Goal: Communication & Community: Answer question/provide support

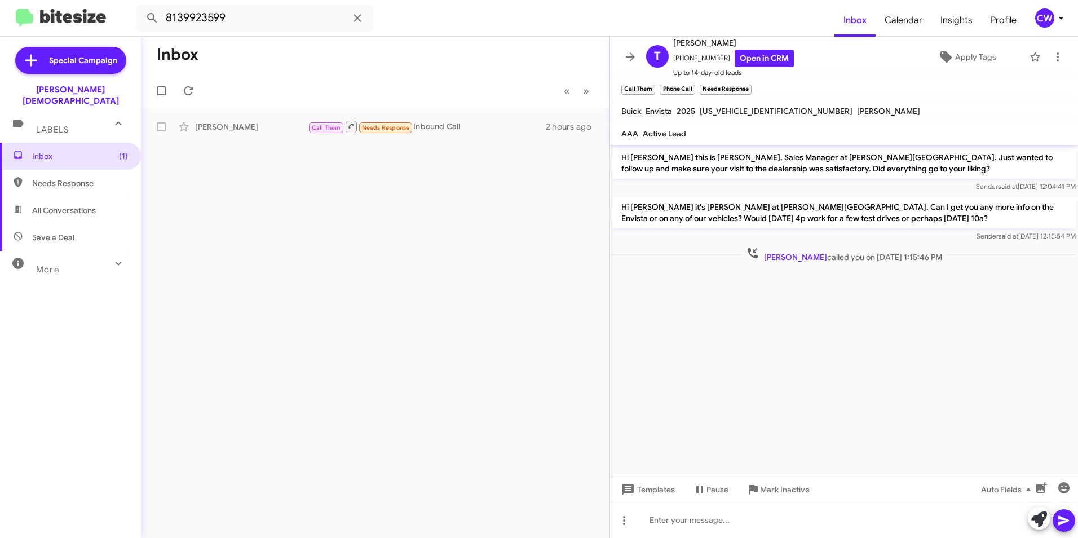
click at [71, 178] on span "Needs Response" at bounding box center [80, 183] width 96 height 11
type input "in:needs-response"
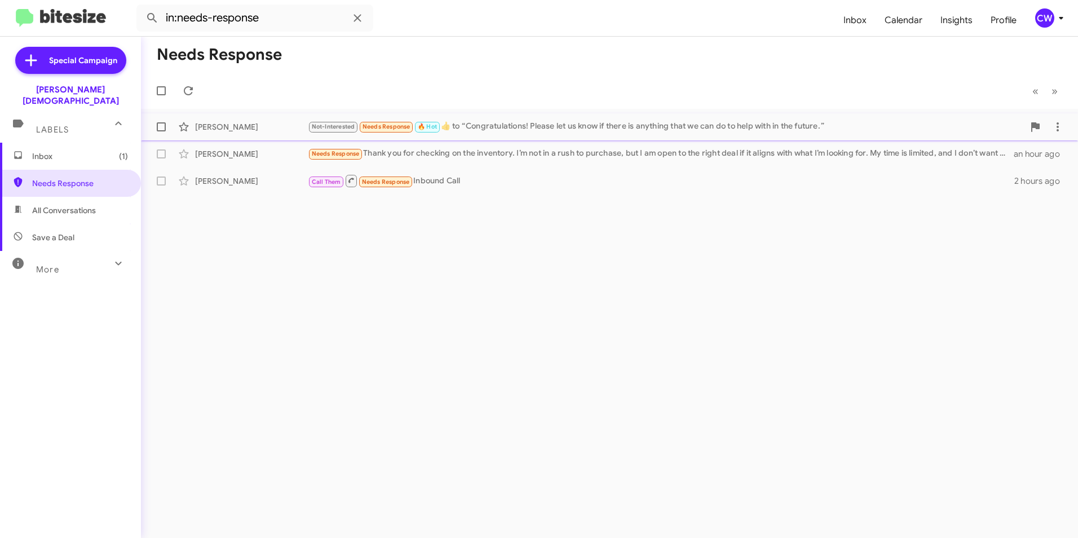
click at [525, 126] on div "Not-Interested Needs Response 🔥 Hot ​👍​ to “ Congratulations! Please let us kno…" at bounding box center [666, 126] width 716 height 13
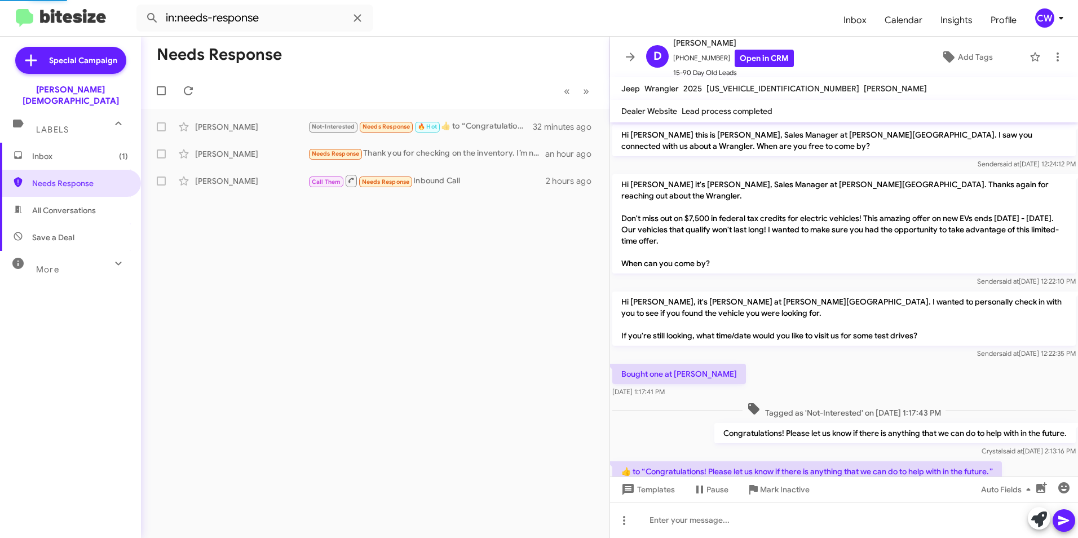
scroll to position [41, 0]
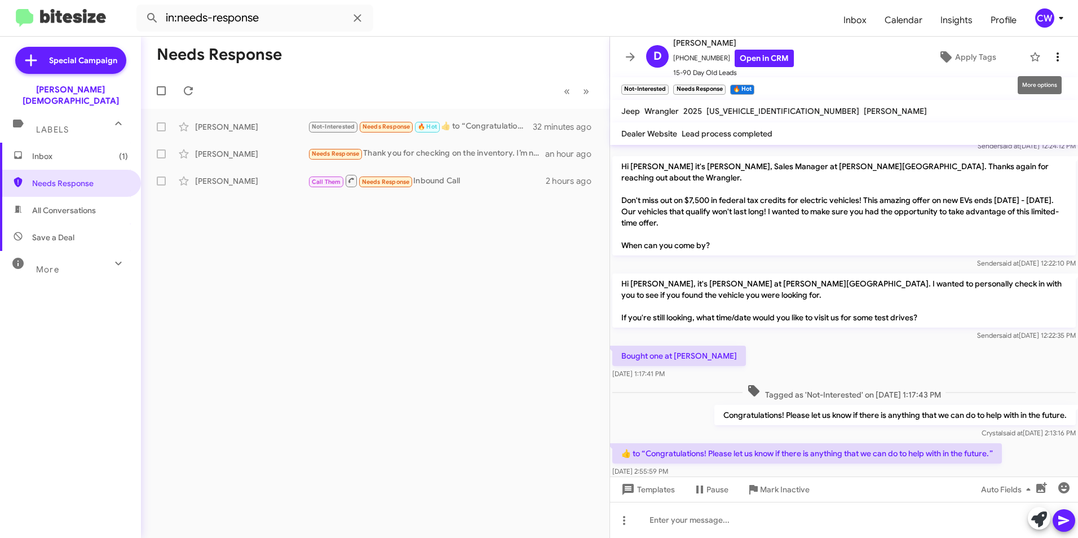
click at [1056, 60] on icon at bounding box center [1057, 56] width 2 height 9
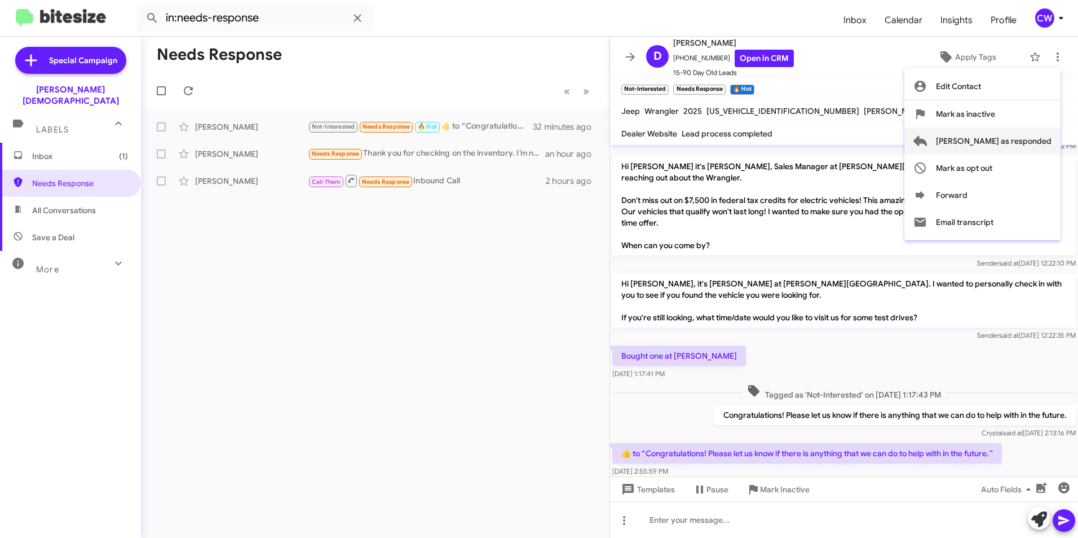
click at [1039, 146] on span "[PERSON_NAME] as responded" at bounding box center [994, 140] width 116 height 27
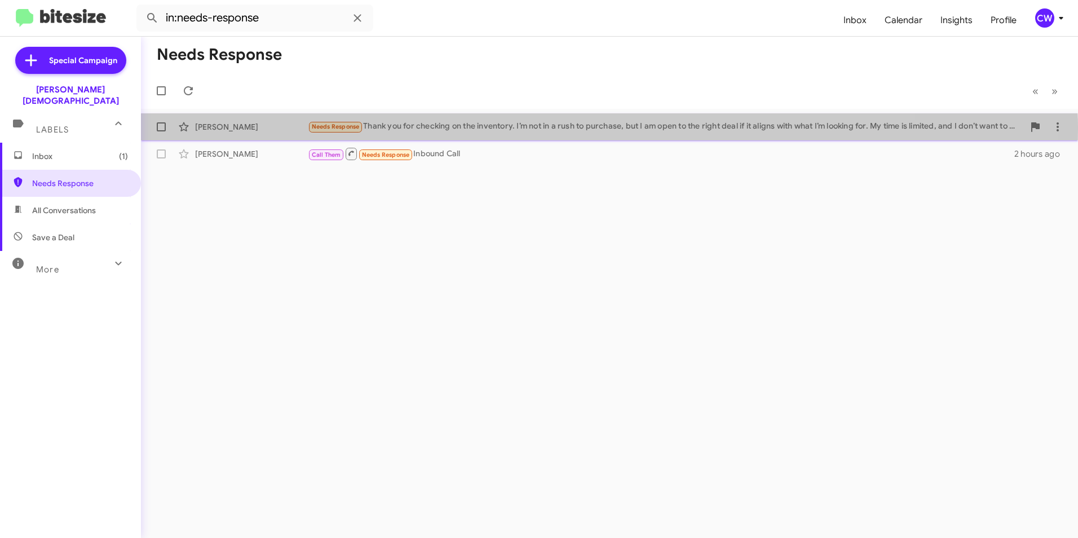
click at [495, 129] on div "Needs Response Thank you for checking on the inventory. I’m not in a rush to pu…" at bounding box center [666, 126] width 716 height 13
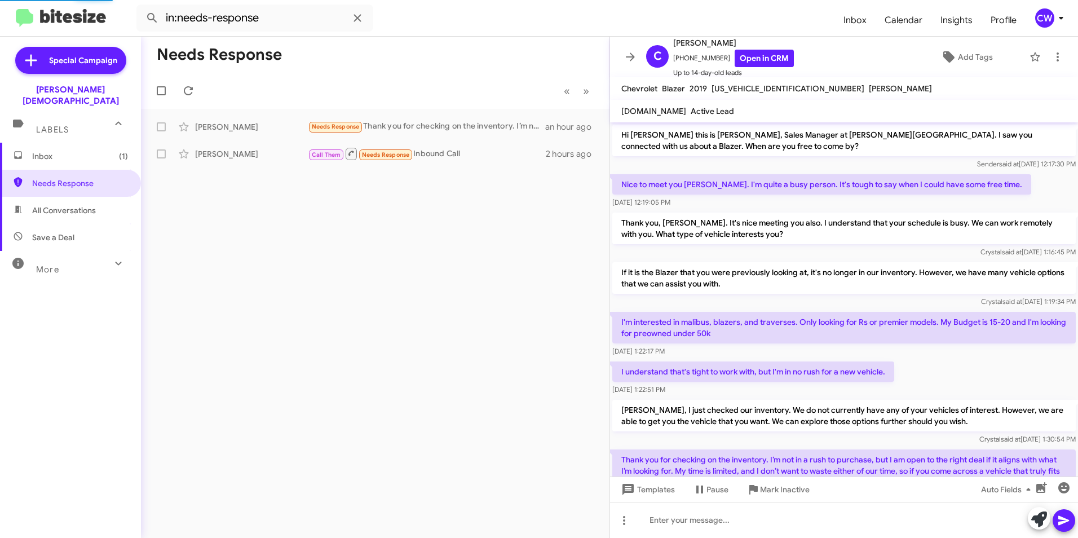
scroll to position [77, 0]
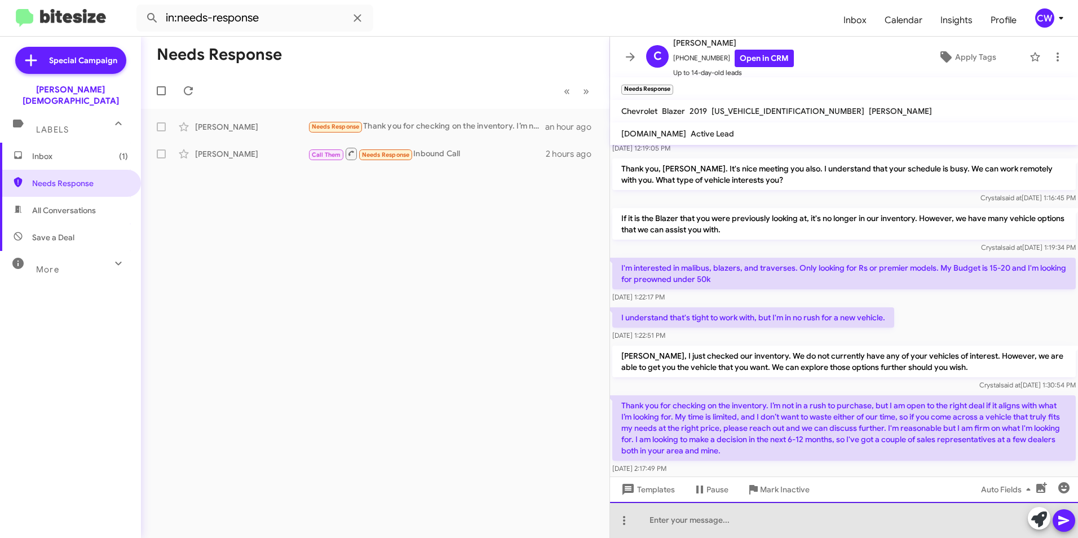
click at [983, 526] on div at bounding box center [844, 520] width 468 height 36
click at [755, 513] on div "That sounds good, [PERSON_NAME]." at bounding box center [844, 520] width 468 height 36
click at [654, 520] on div "That sounds good, [PERSON_NAME]." at bounding box center [844, 520] width 468 height 36
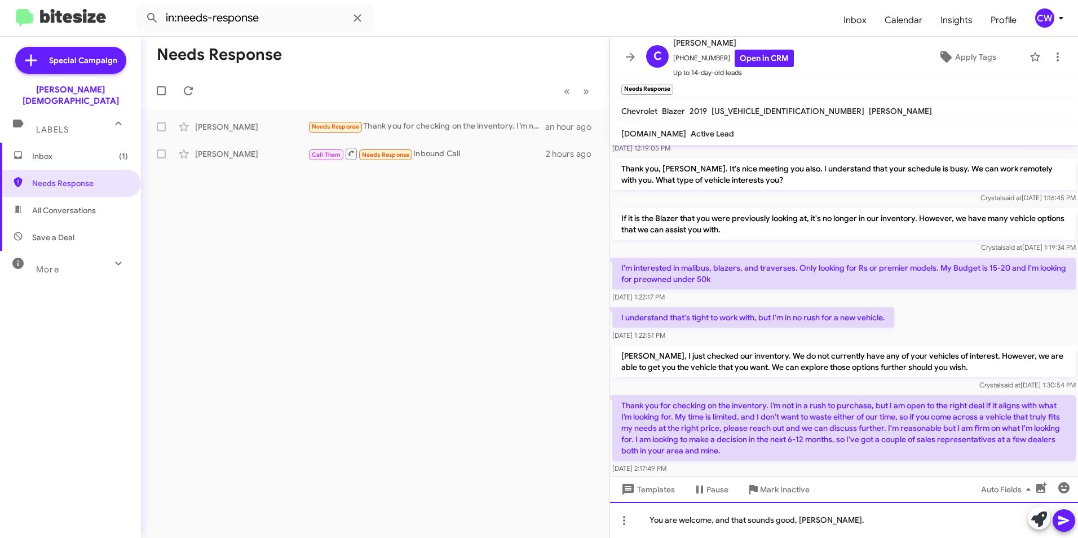
click at [832, 523] on div "You are welcome, and that sounds good, [PERSON_NAME]." at bounding box center [844, 520] width 468 height 36
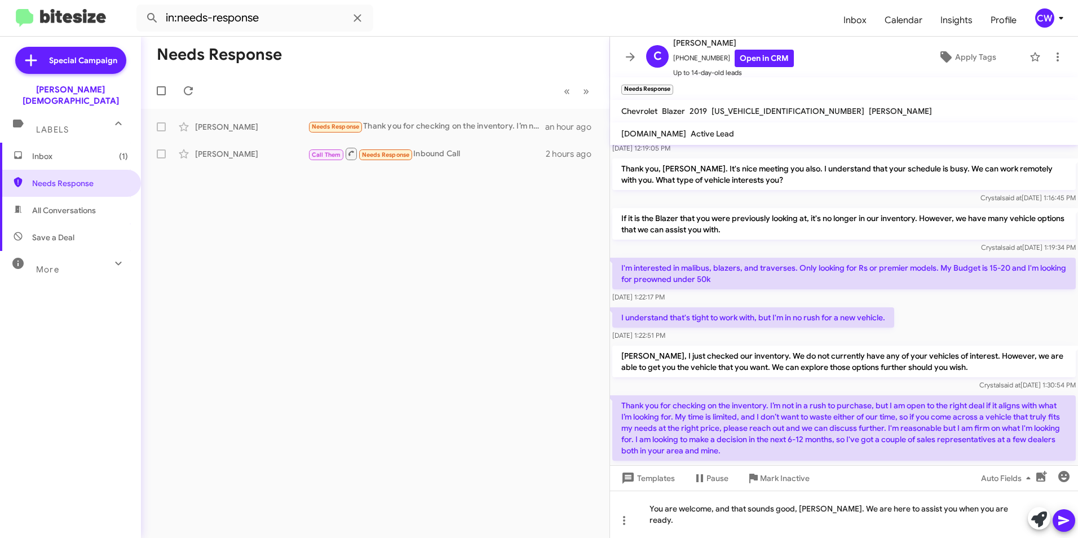
click at [1062, 524] on icon at bounding box center [1064, 520] width 14 height 14
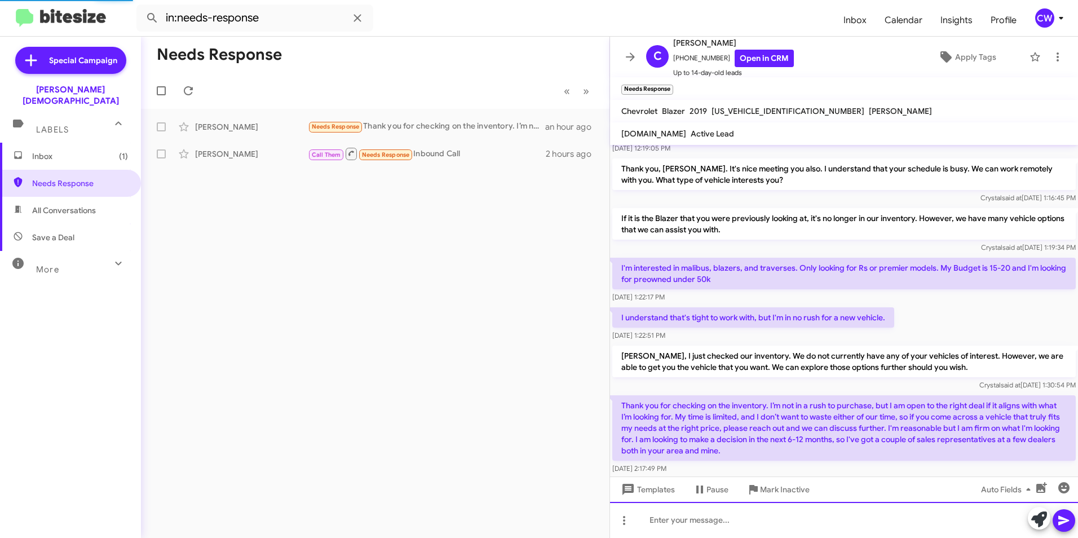
scroll to position [0, 0]
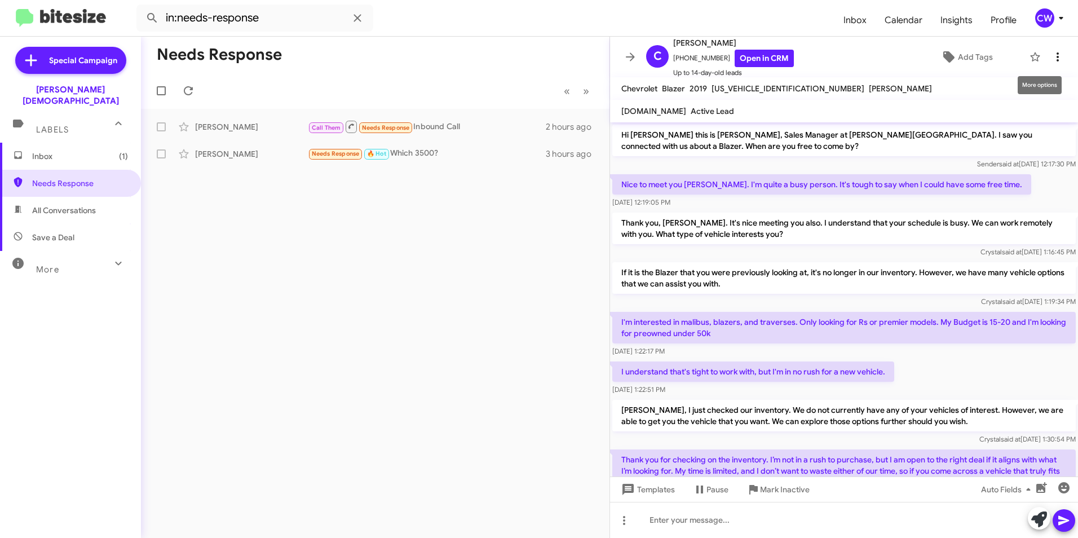
click at [1052, 60] on icon at bounding box center [1058, 57] width 14 height 14
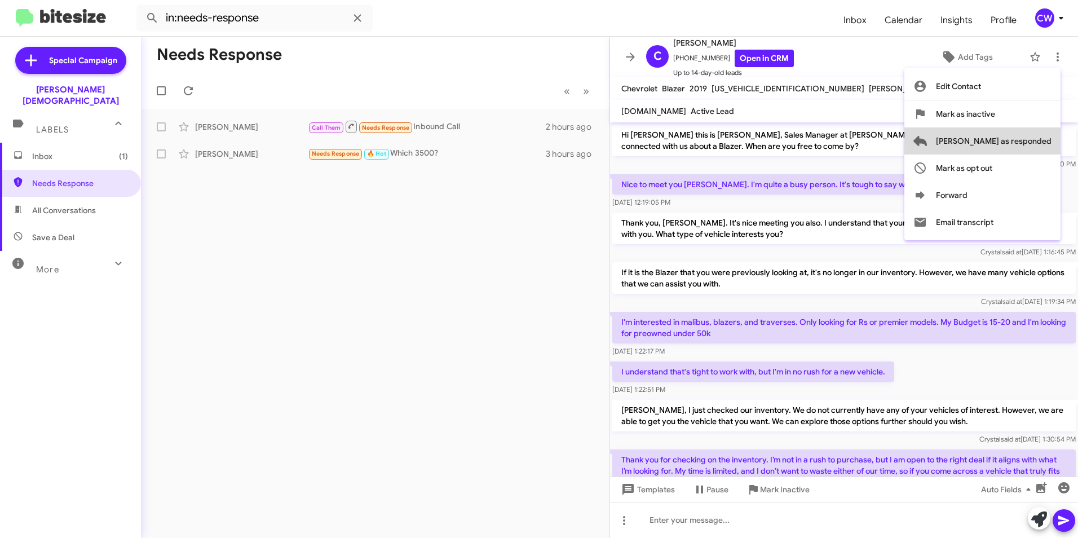
click at [1029, 139] on span "[PERSON_NAME] as responded" at bounding box center [994, 140] width 116 height 27
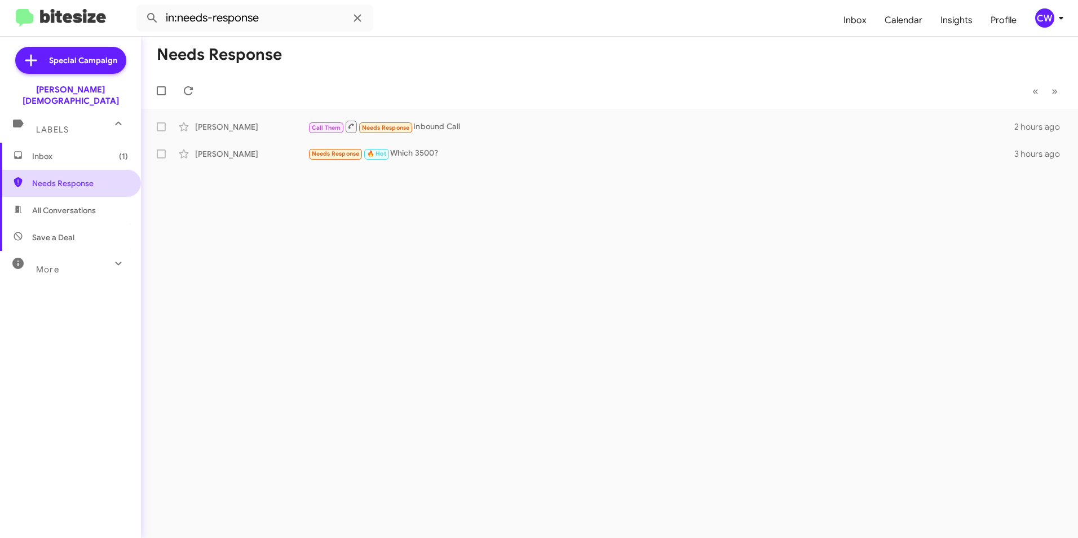
click at [63, 178] on span "Needs Response" at bounding box center [80, 183] width 96 height 11
click at [443, 129] on div "Call Them Needs Response Inbound Call" at bounding box center [666, 126] width 716 height 14
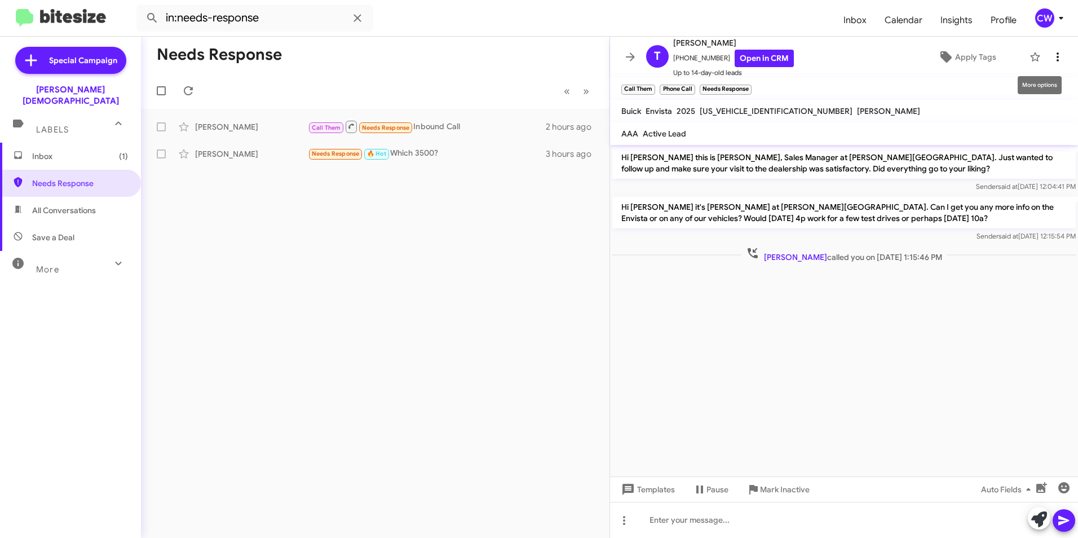
click at [1051, 59] on icon at bounding box center [1058, 57] width 14 height 14
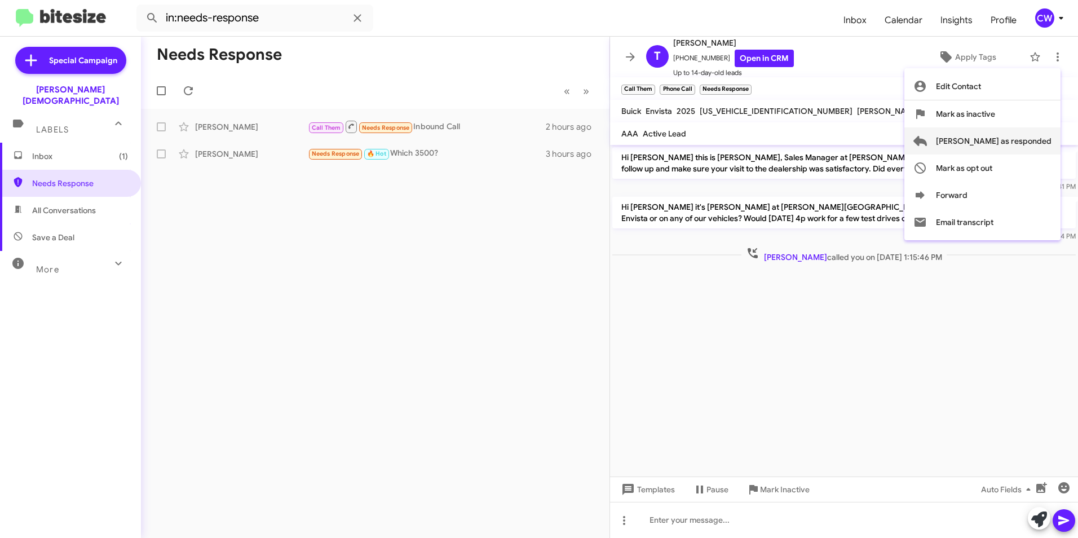
click at [1035, 142] on span "[PERSON_NAME] as responded" at bounding box center [994, 140] width 116 height 27
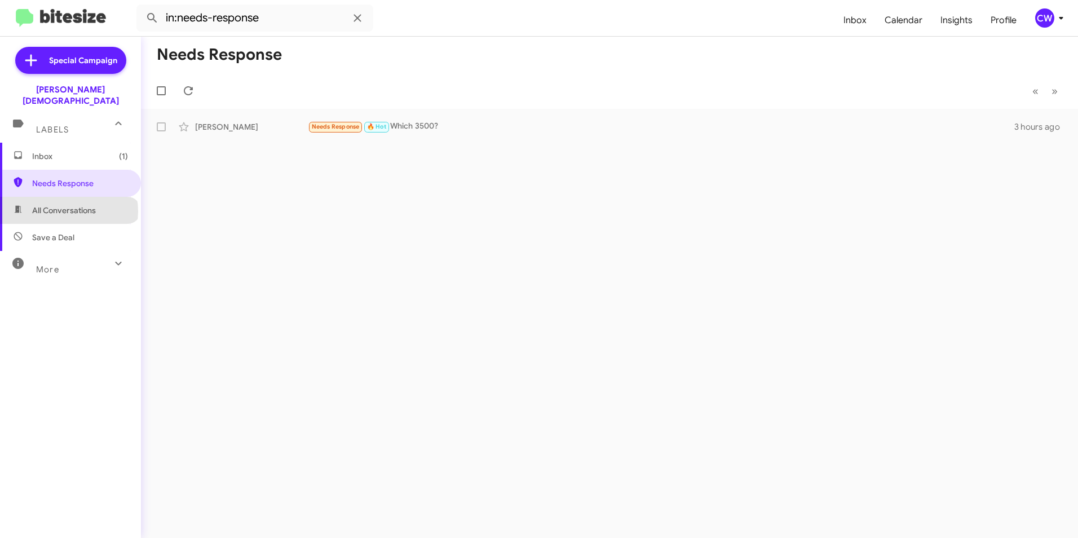
click at [68, 205] on span "All Conversations" at bounding box center [64, 210] width 64 height 11
type input "in:all-conversations"
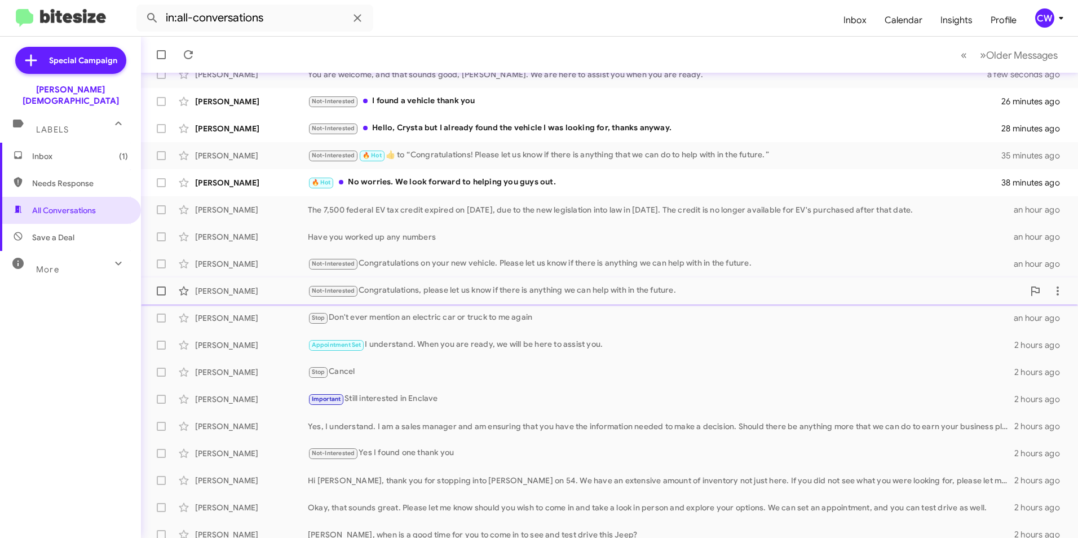
scroll to position [117, 0]
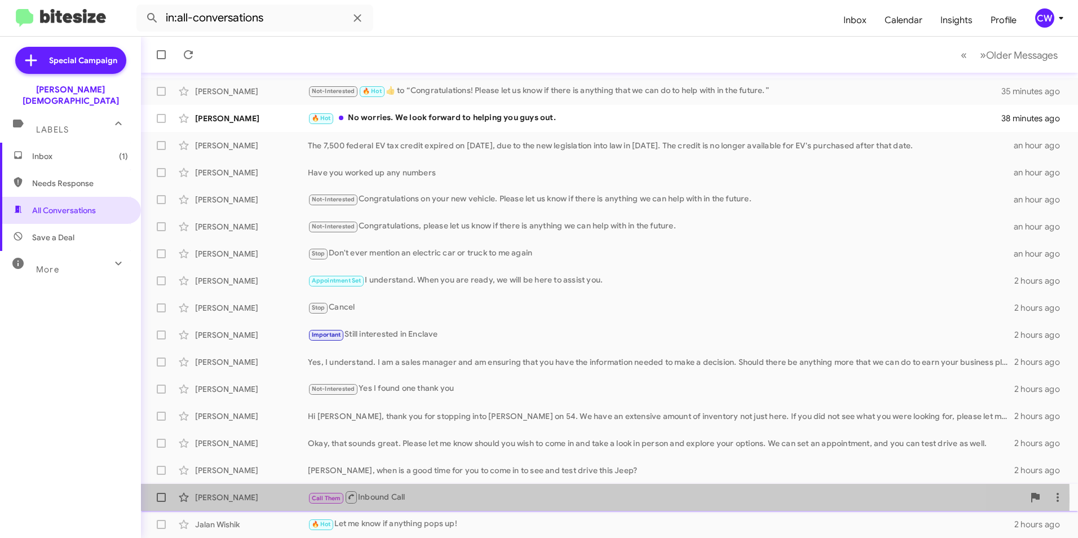
click at [383, 498] on div "Call Them Inbound Call" at bounding box center [666, 497] width 716 height 14
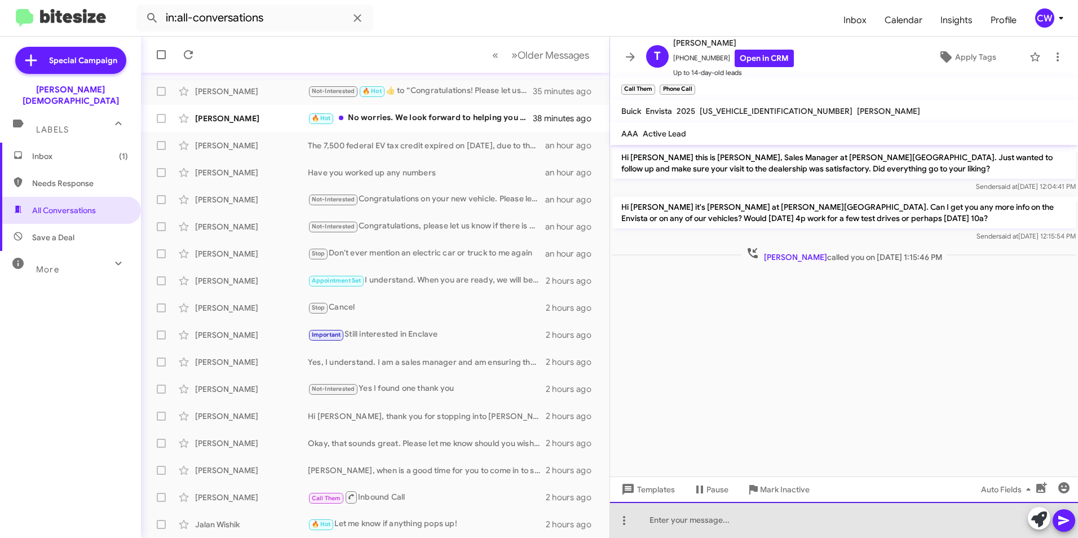
click at [731, 534] on div at bounding box center [844, 520] width 468 height 36
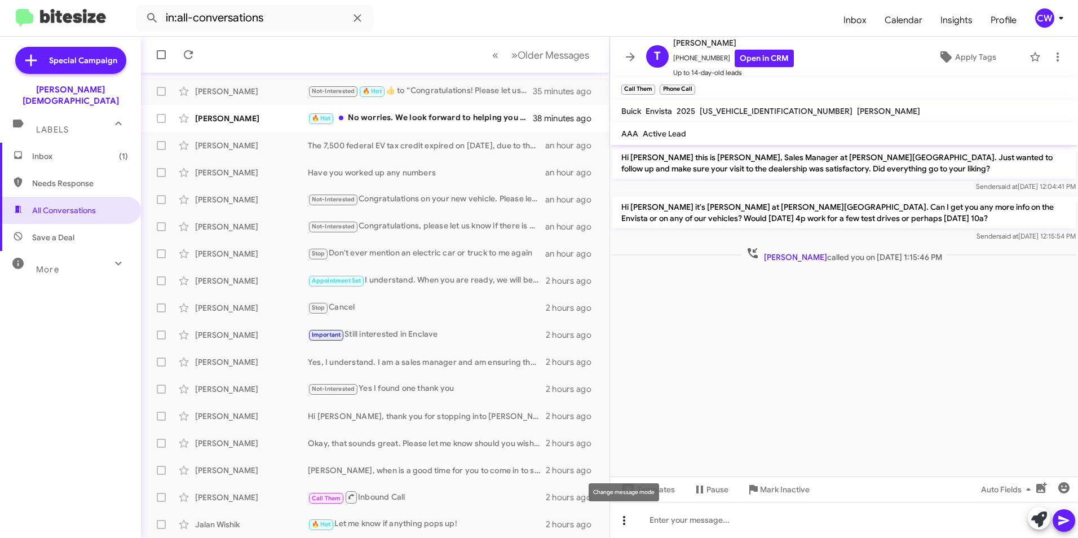
click at [625, 519] on icon at bounding box center [624, 520] width 14 height 14
click at [653, 497] on button "note" at bounding box center [648, 490] width 70 height 27
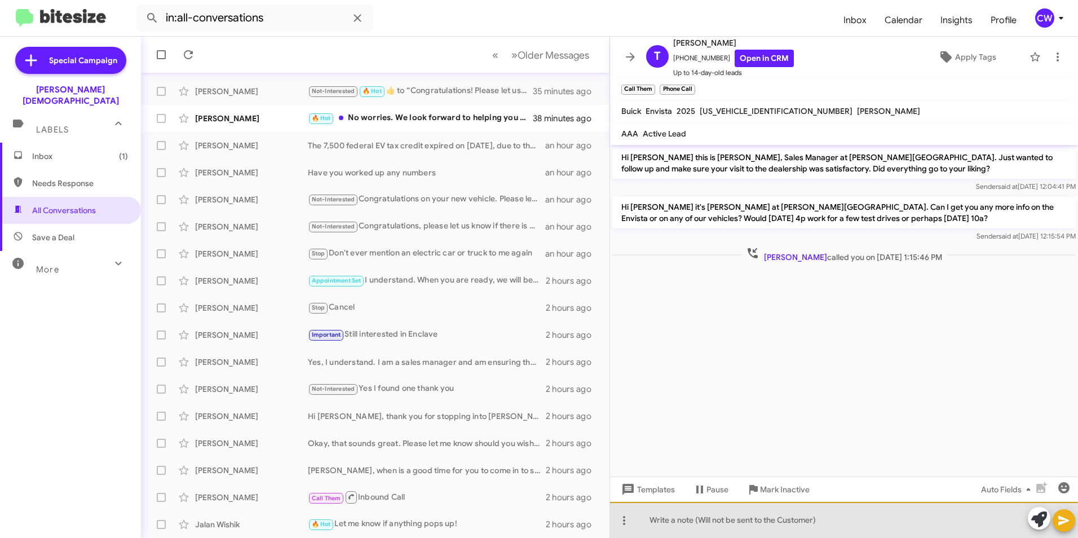
click at [661, 529] on div at bounding box center [844, 520] width 468 height 36
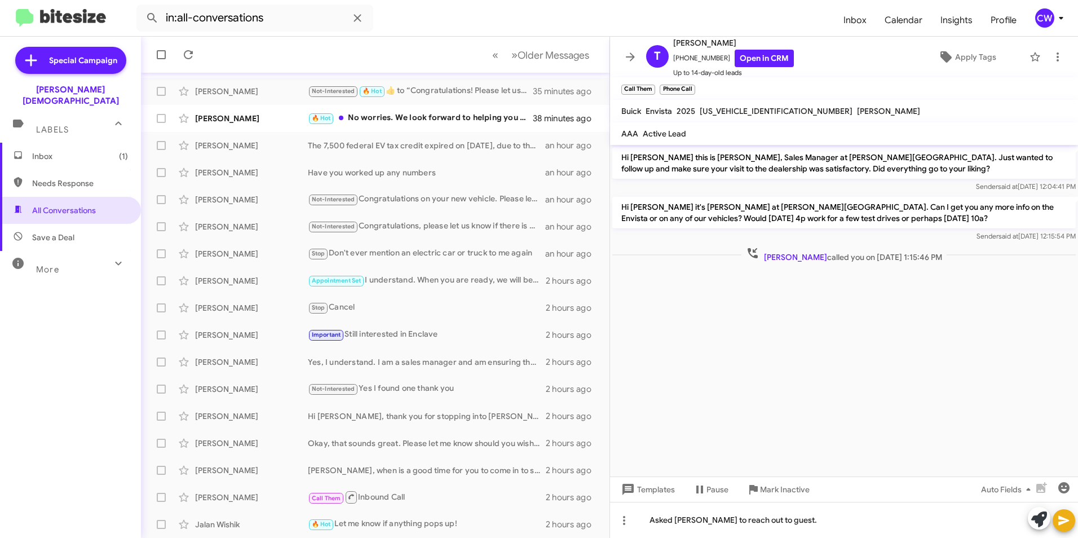
click at [1061, 519] on icon at bounding box center [1063, 521] width 11 height 10
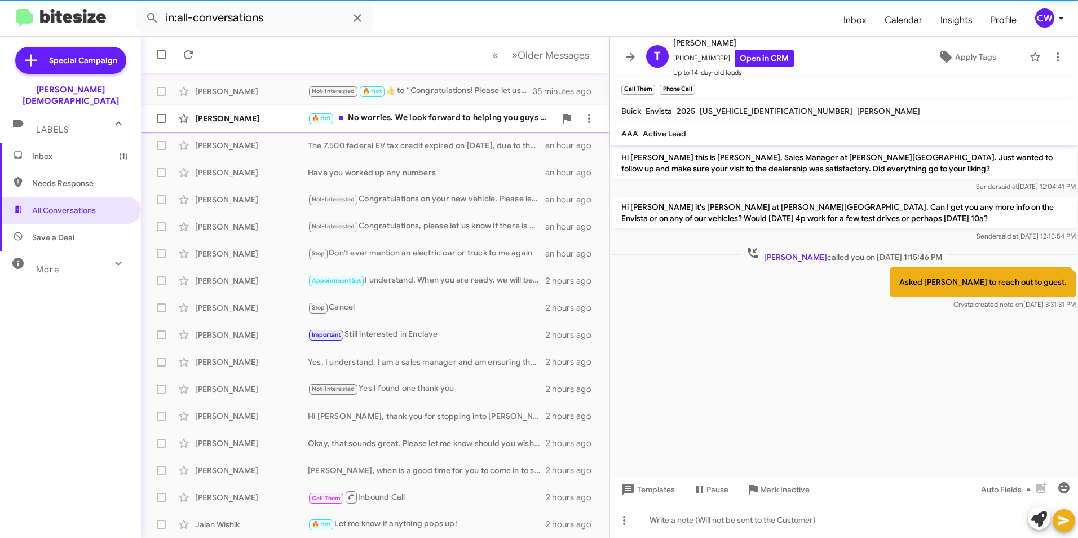
click at [397, 118] on div "🔥 Hot No worries. We look forward to helping you guys out." at bounding box center [431, 118] width 247 height 13
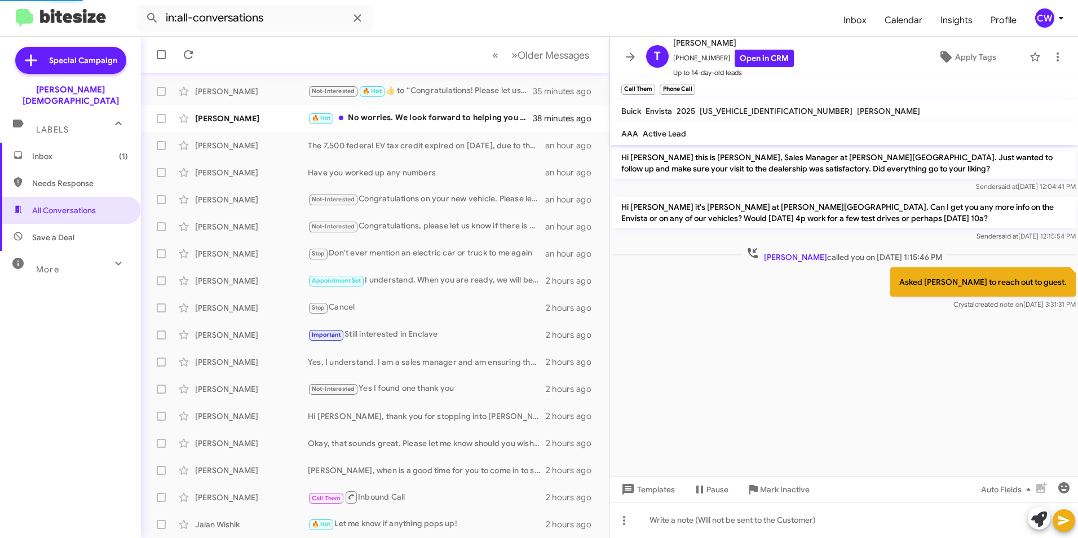
scroll to position [529, 0]
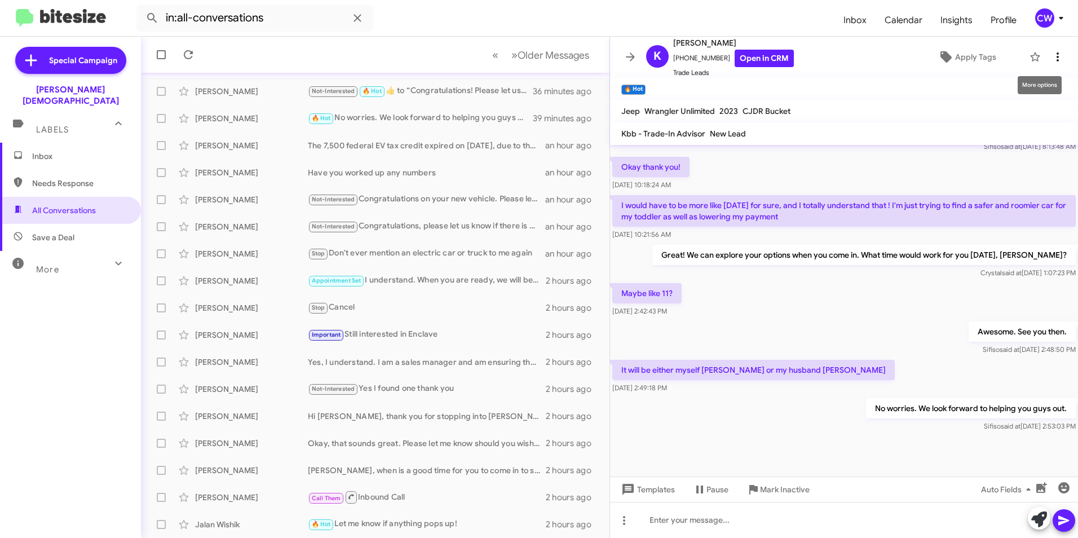
click at [1051, 56] on icon at bounding box center [1058, 57] width 14 height 14
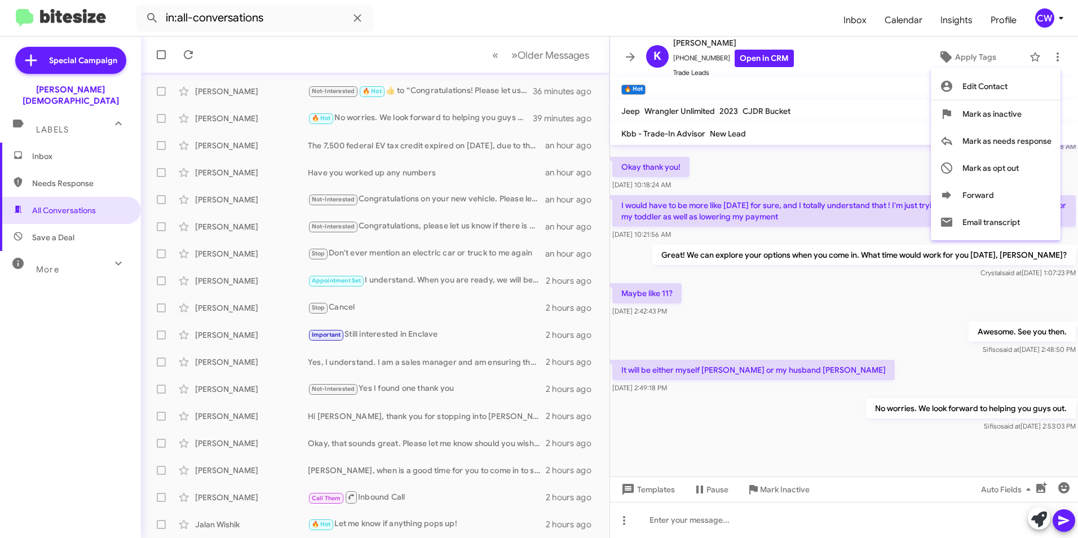
click at [849, 518] on div at bounding box center [539, 269] width 1078 height 538
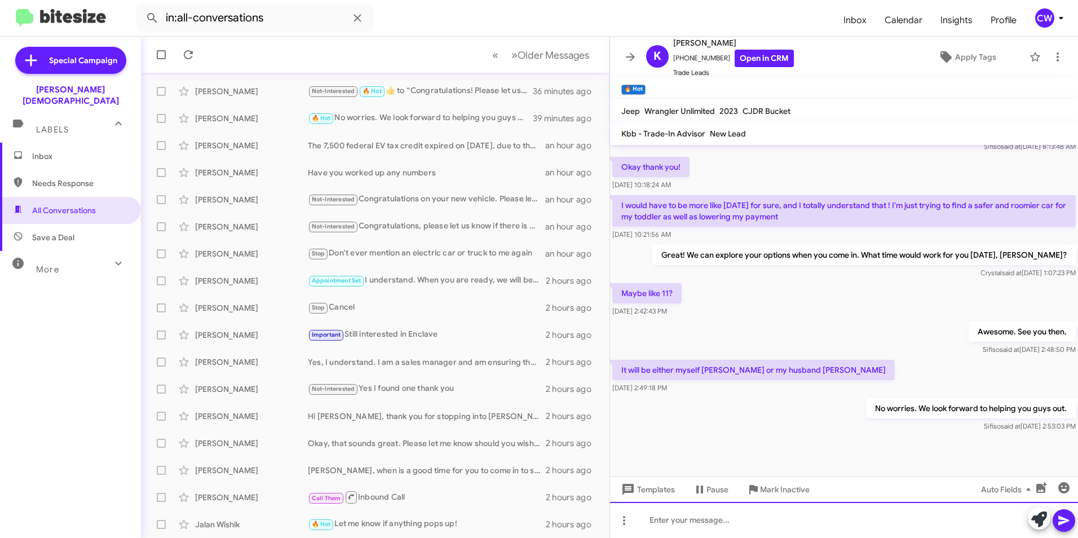
click at [827, 526] on div at bounding box center [844, 520] width 468 height 36
click at [74, 178] on span "Needs Response" at bounding box center [80, 183] width 96 height 11
type input "in:needs-response"
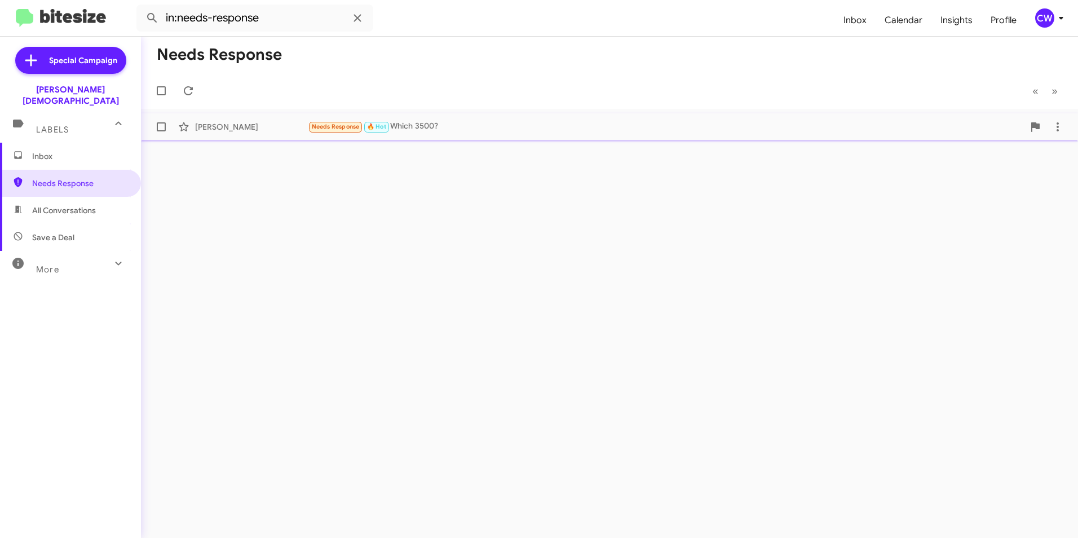
click at [424, 129] on div "Needs Response 🔥 Hot Which 3500?" at bounding box center [666, 126] width 716 height 13
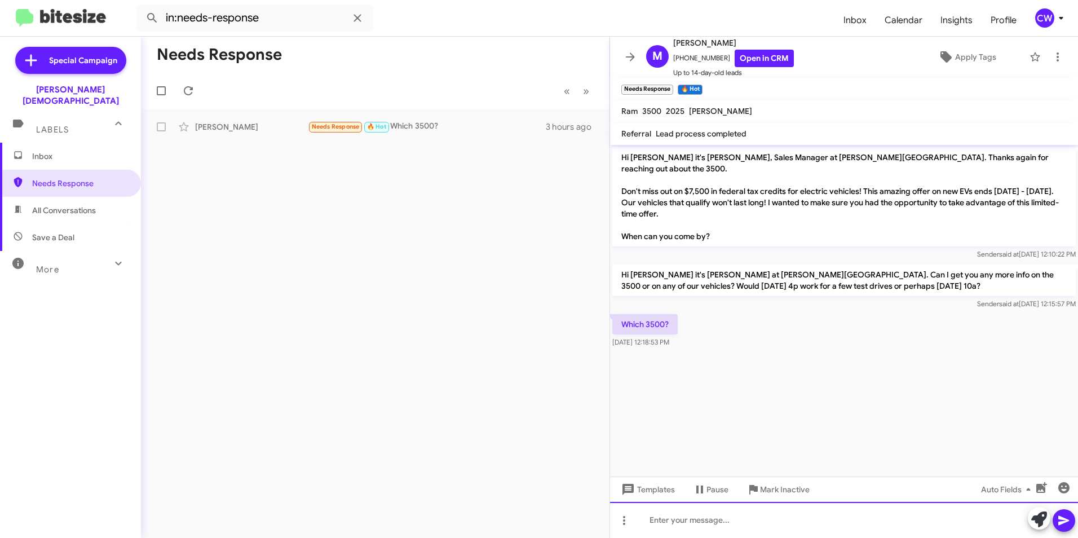
click at [701, 530] on div at bounding box center [844, 520] width 468 height 36
click at [680, 526] on div at bounding box center [844, 520] width 468 height 36
click at [1063, 522] on icon at bounding box center [1063, 521] width 11 height 10
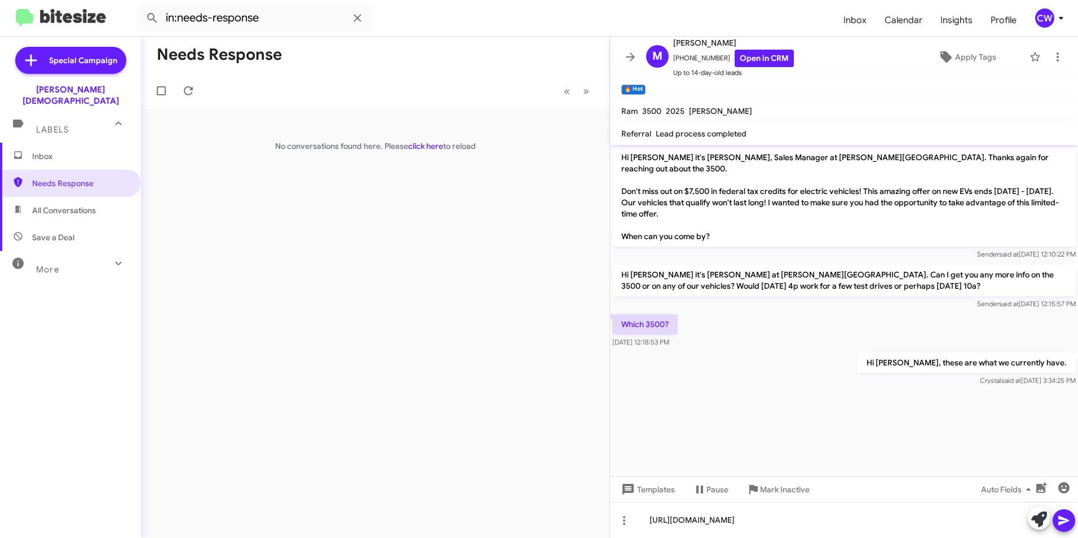
click at [1063, 520] on icon at bounding box center [1063, 521] width 11 height 10
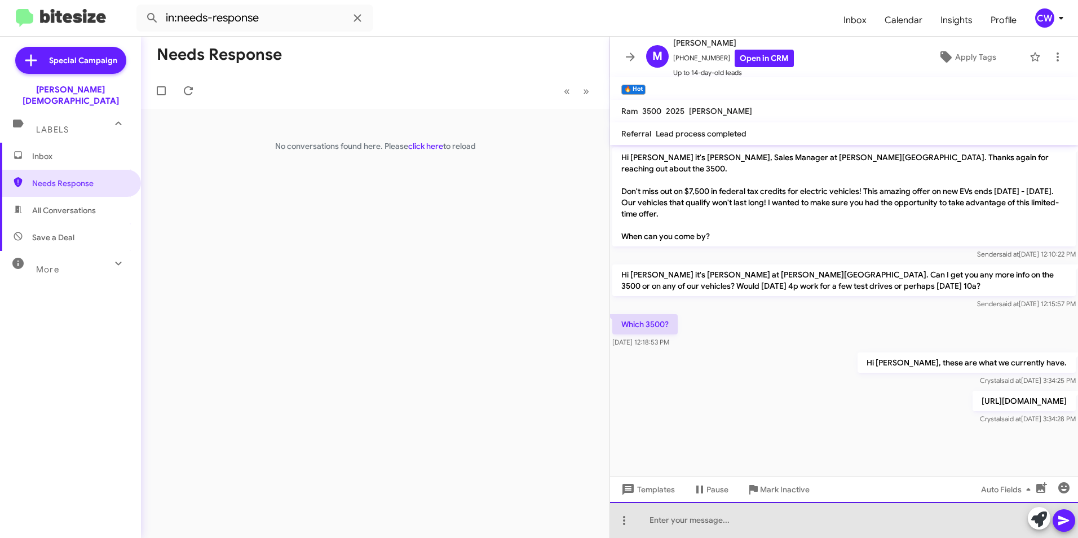
click at [709, 527] on div at bounding box center [844, 520] width 468 height 36
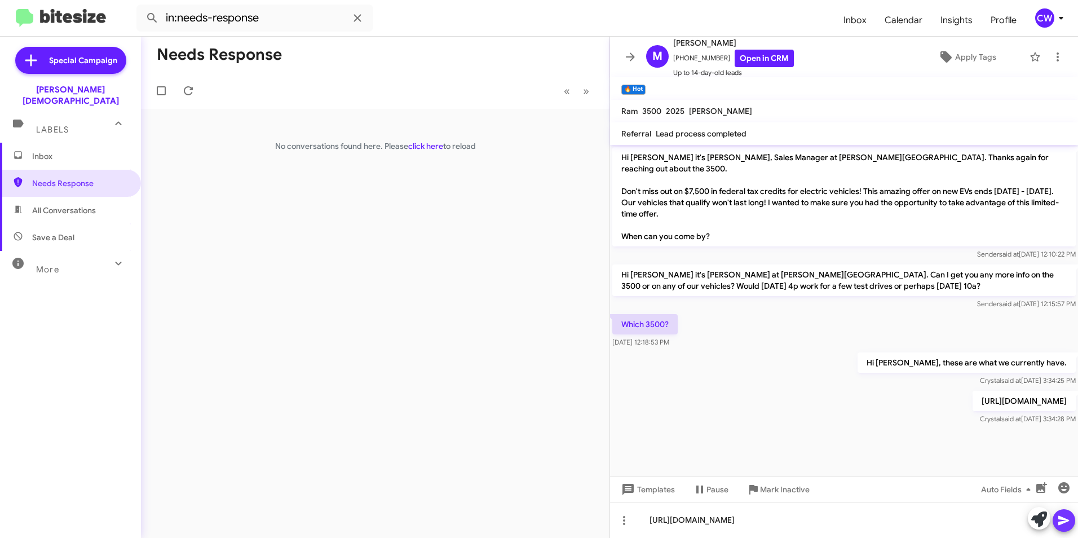
click at [1059, 521] on icon at bounding box center [1063, 521] width 11 height 10
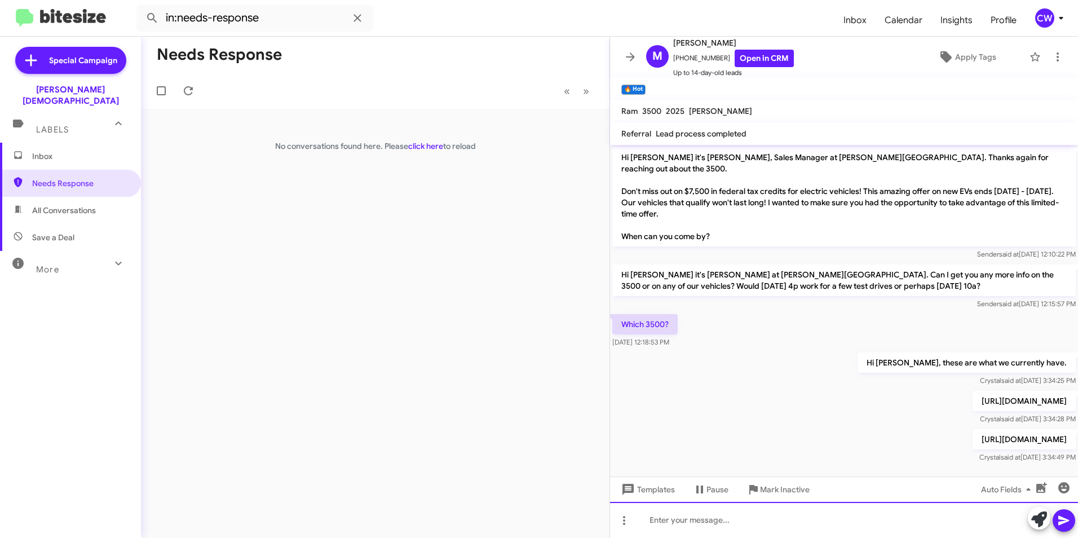
click at [697, 526] on div at bounding box center [844, 520] width 468 height 36
click at [675, 517] on div at bounding box center [844, 520] width 468 height 36
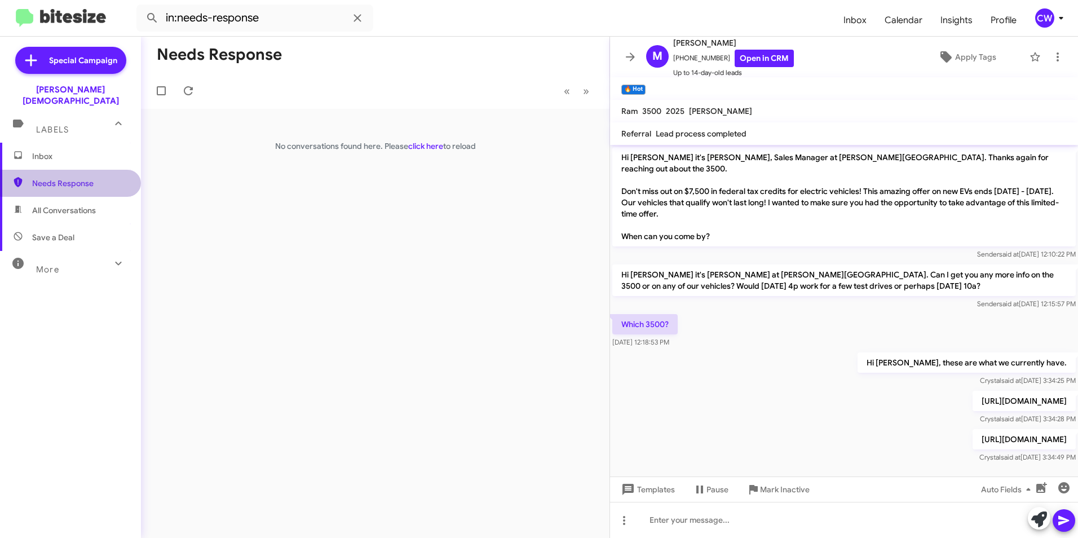
click at [83, 178] on span "Needs Response" at bounding box center [80, 183] width 96 height 11
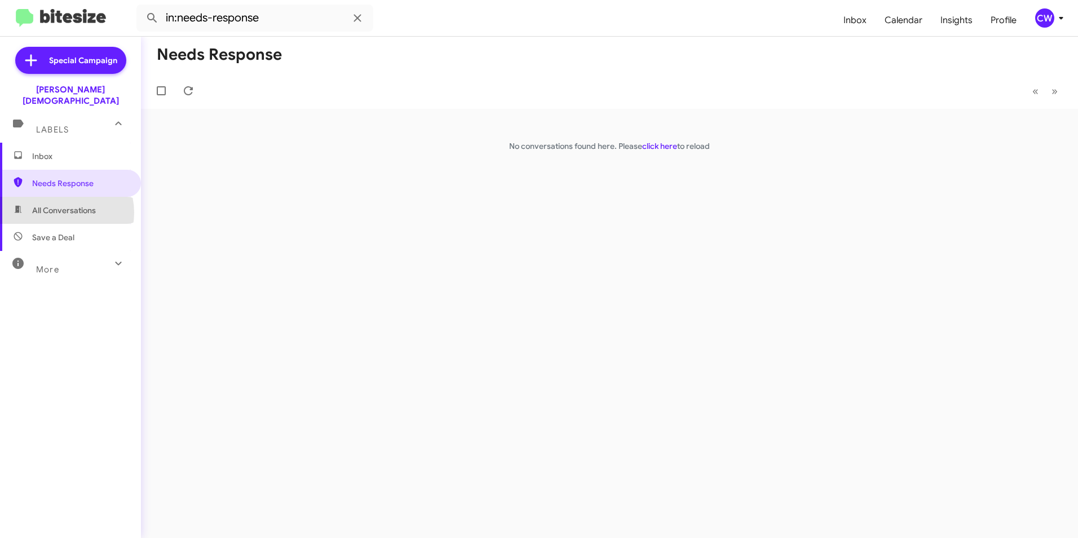
click at [61, 205] on span "All Conversations" at bounding box center [64, 210] width 64 height 11
type input "in:all-conversations"
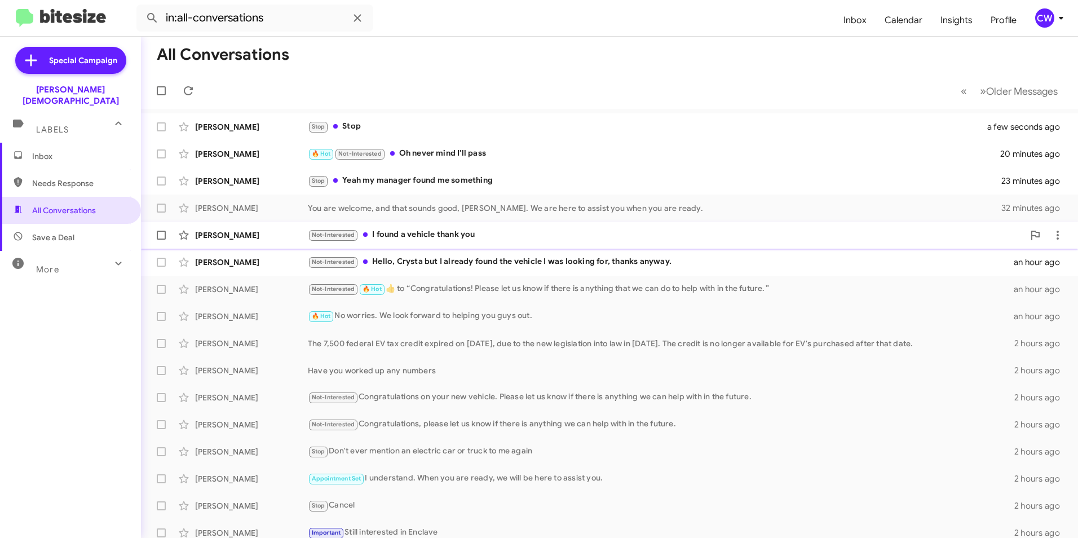
click at [416, 236] on div "Not-Interested I found a vehicle thank you" at bounding box center [666, 234] width 716 height 13
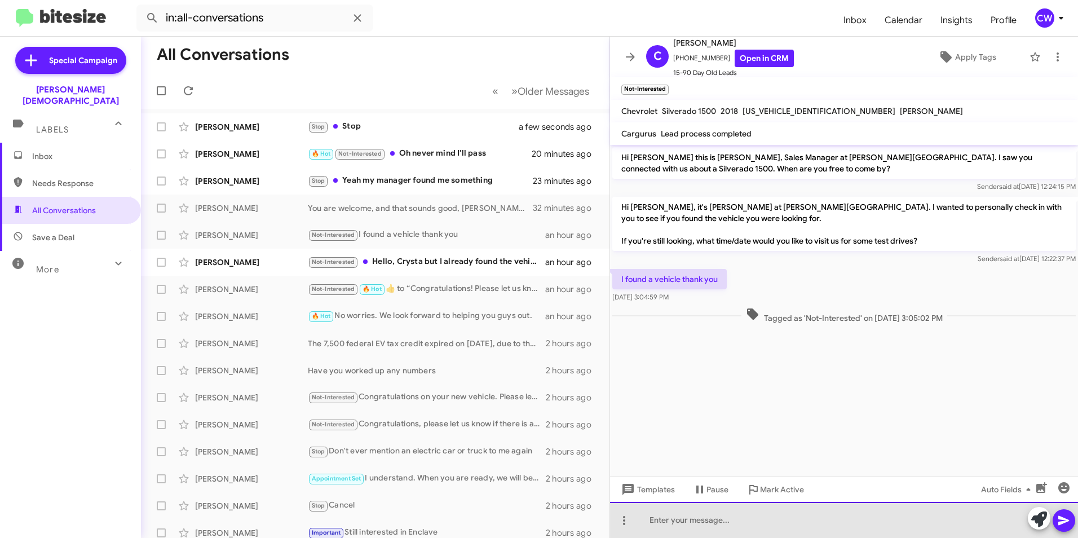
click at [667, 522] on div at bounding box center [844, 520] width 468 height 36
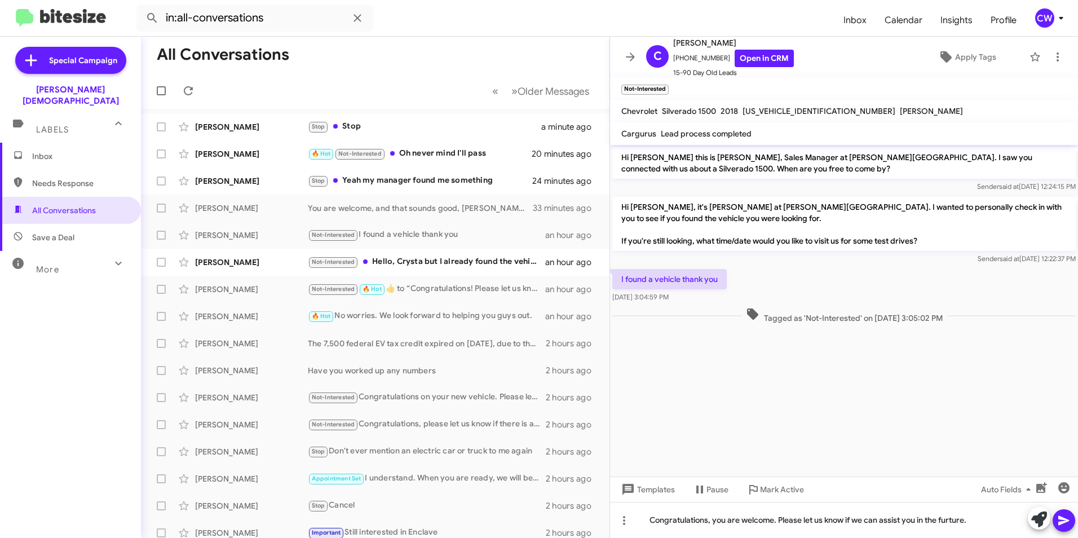
drag, startPoint x: 950, startPoint y: 520, endPoint x: 865, endPoint y: 444, distance: 114.2
click at [865, 444] on cdk-virtual-scroll-viewport "Hi [PERSON_NAME] this is [PERSON_NAME], Sales Manager at [PERSON_NAME][GEOGRAPH…" at bounding box center [844, 310] width 468 height 331
click at [1062, 520] on icon at bounding box center [1064, 520] width 14 height 14
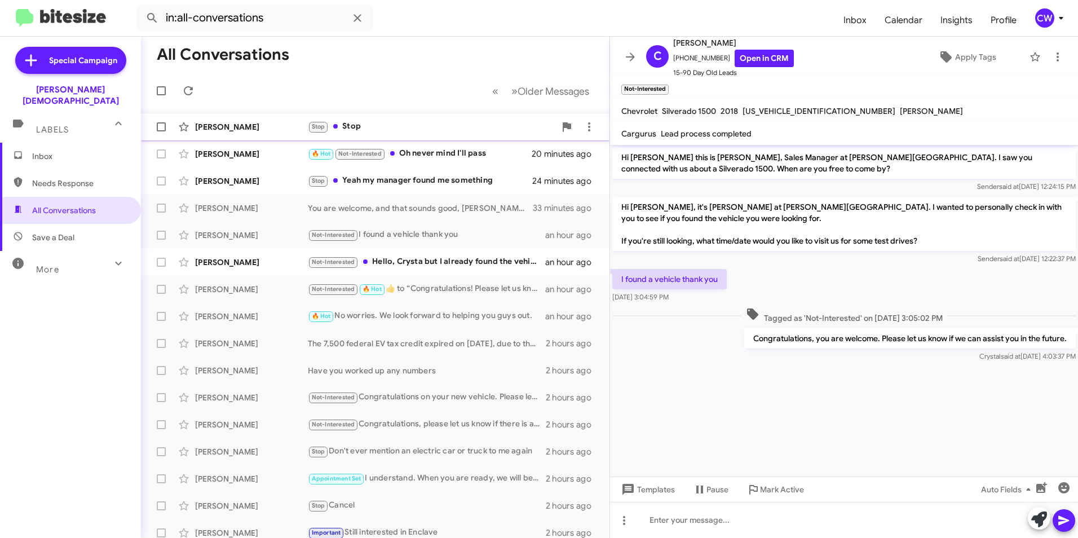
click at [365, 126] on div "Stop Stop" at bounding box center [431, 126] width 247 height 13
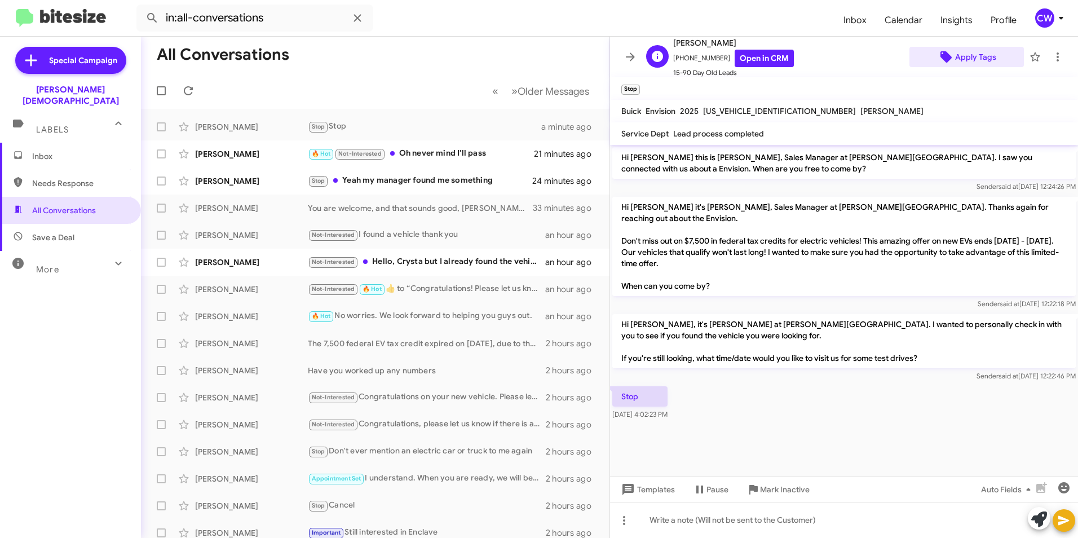
click at [967, 56] on span "Apply Tags" at bounding box center [975, 57] width 41 height 20
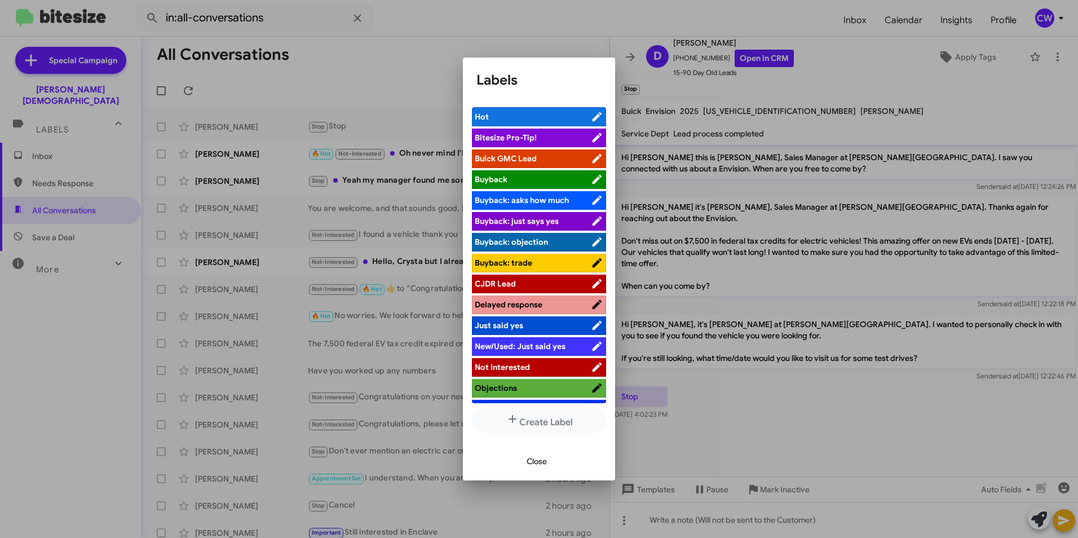
click at [483, 369] on span "Not Interested" at bounding box center [502, 367] width 55 height 10
click at [529, 460] on span "Close" at bounding box center [536, 461] width 20 height 20
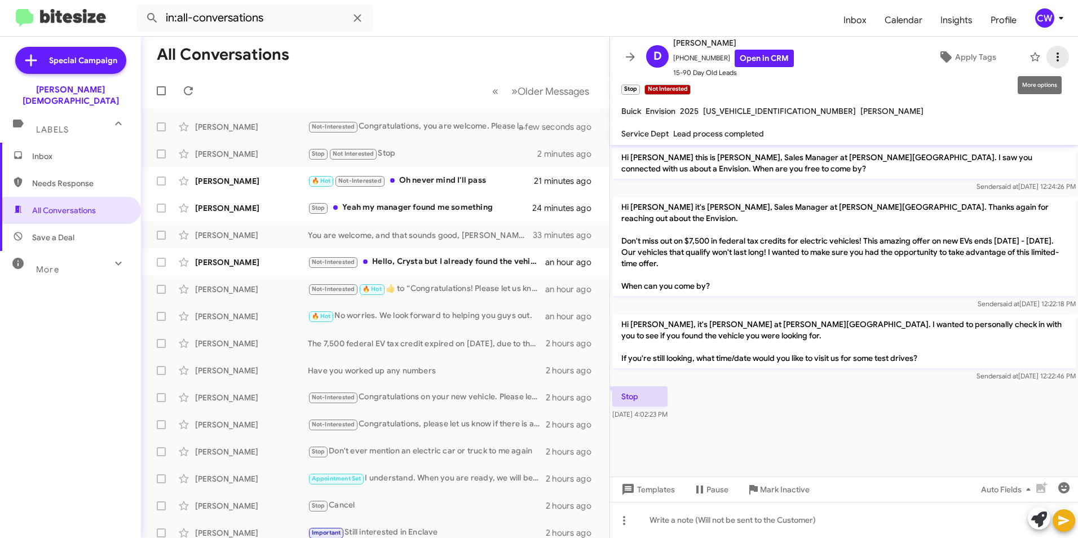
click at [1051, 56] on icon at bounding box center [1058, 57] width 14 height 14
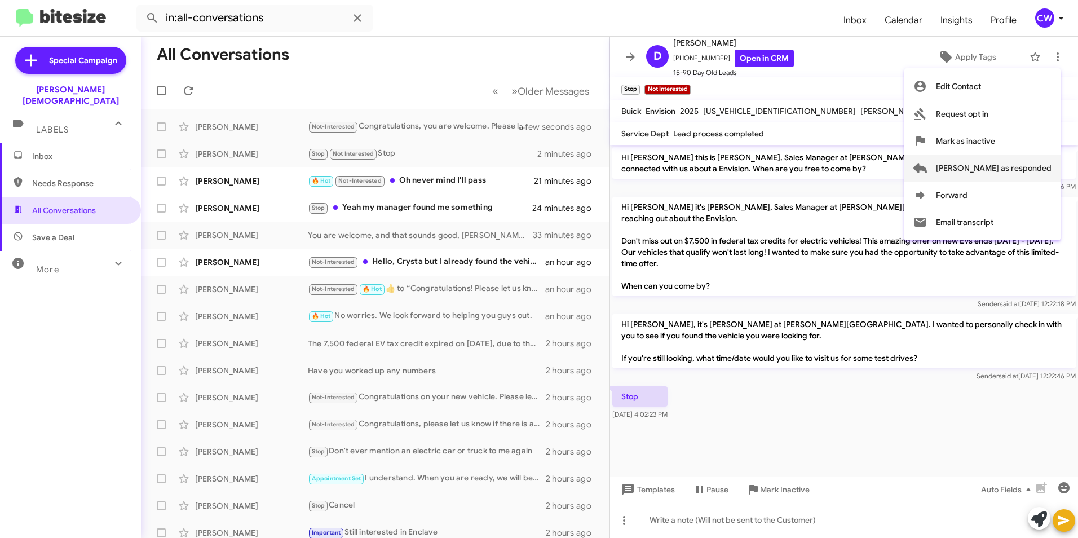
click at [1029, 167] on span "[PERSON_NAME] as responded" at bounding box center [994, 167] width 116 height 27
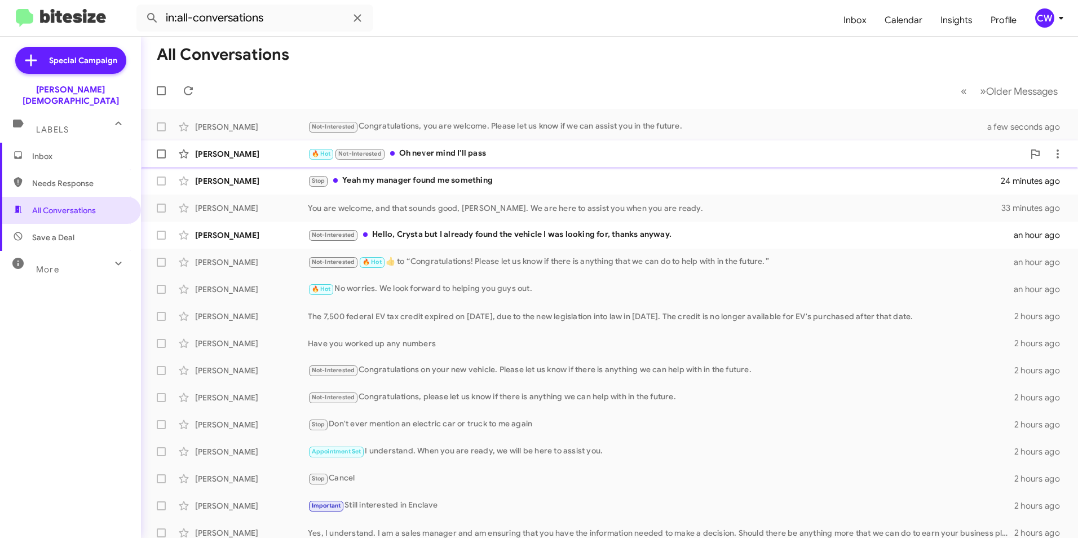
click at [428, 151] on div "🔥 Hot Not-Interested Oh never mind I'll pass" at bounding box center [666, 153] width 716 height 13
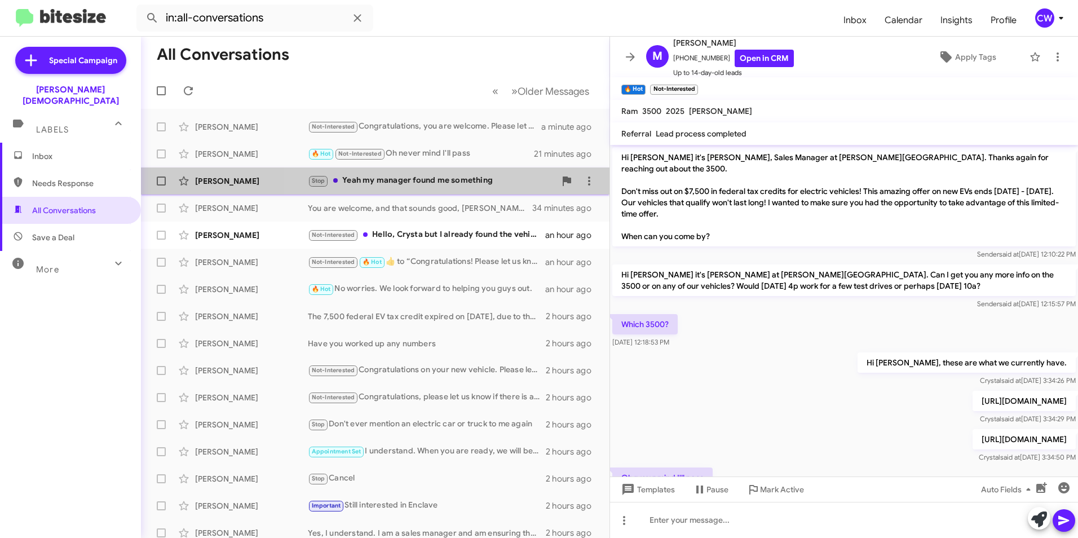
click at [447, 177] on div "Stop Yeah my manager found me something" at bounding box center [431, 180] width 247 height 13
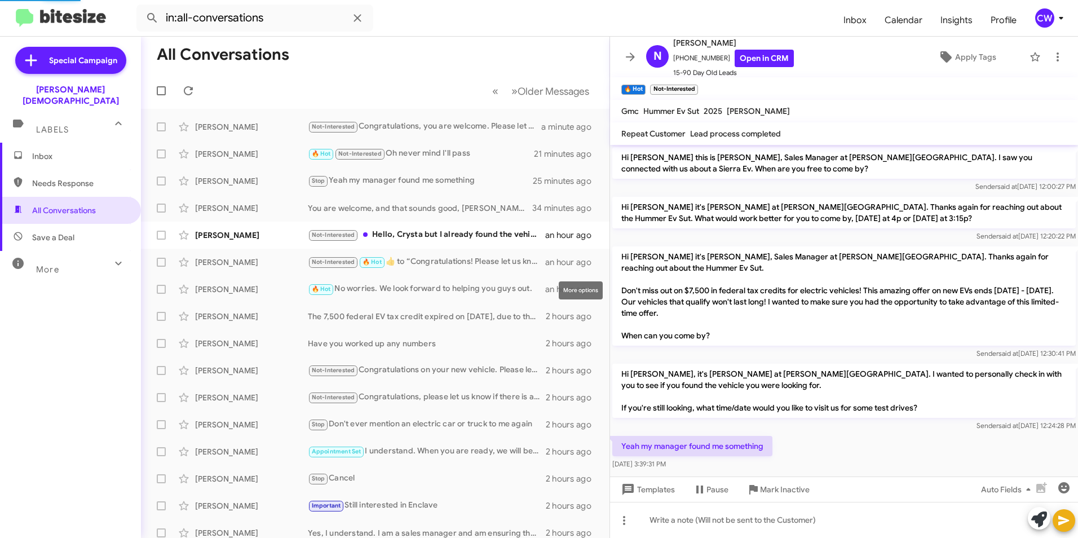
scroll to position [10, 0]
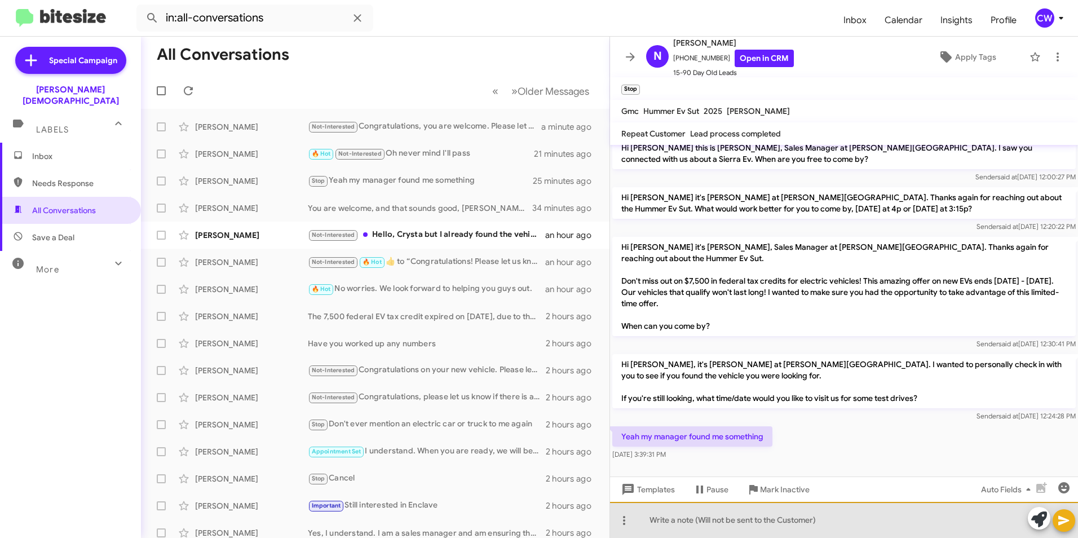
click at [684, 525] on div at bounding box center [844, 520] width 468 height 36
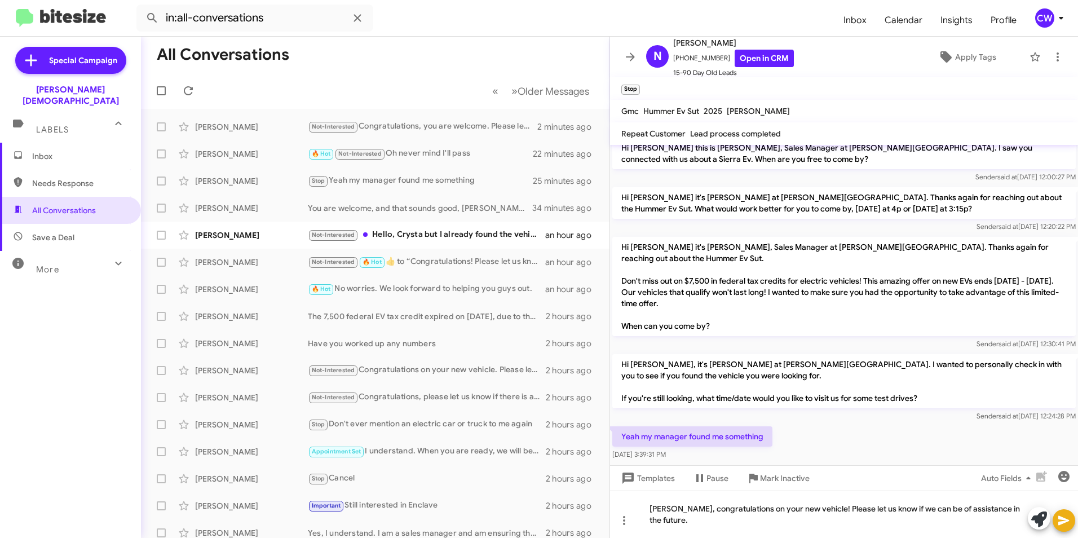
click at [1060, 521] on icon at bounding box center [1063, 521] width 11 height 10
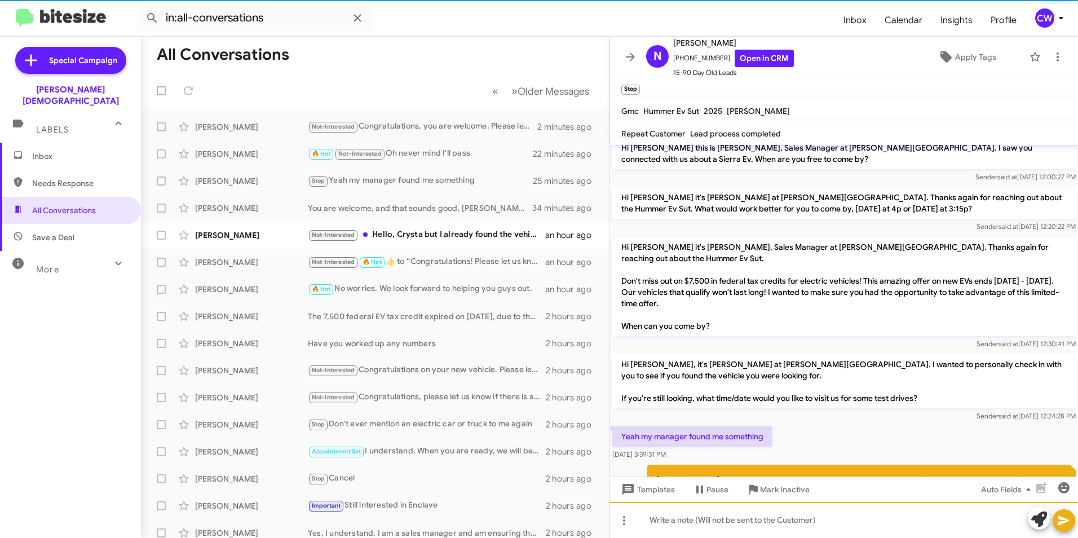
scroll to position [60, 0]
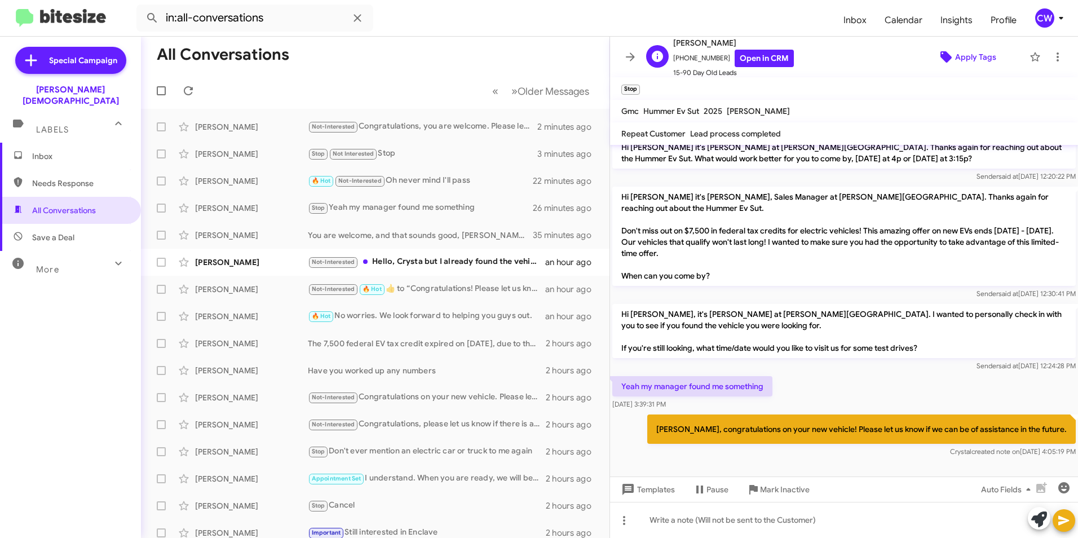
click at [967, 55] on span "Apply Tags" at bounding box center [975, 57] width 41 height 20
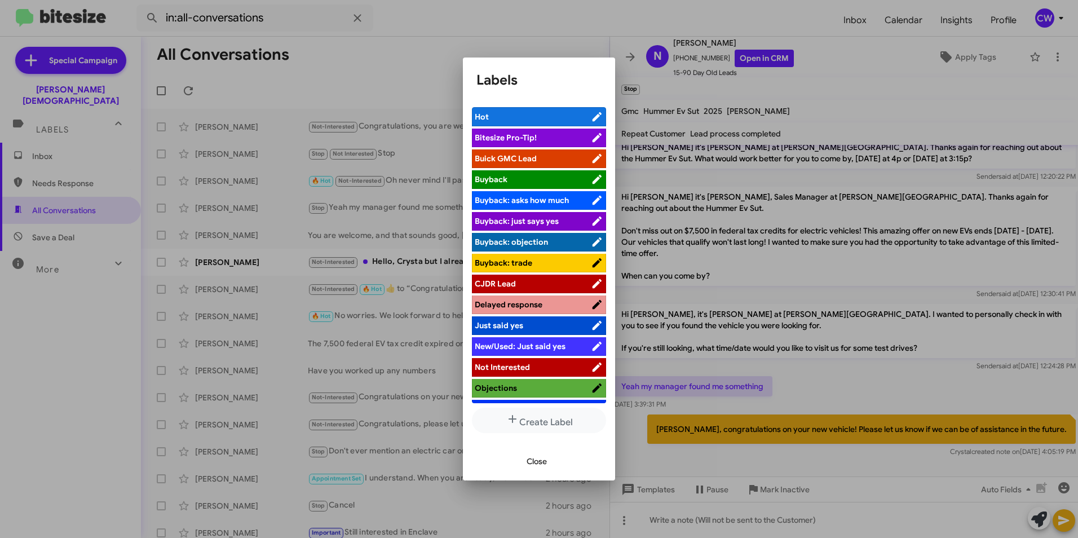
click at [831, 53] on div at bounding box center [539, 269] width 1078 height 538
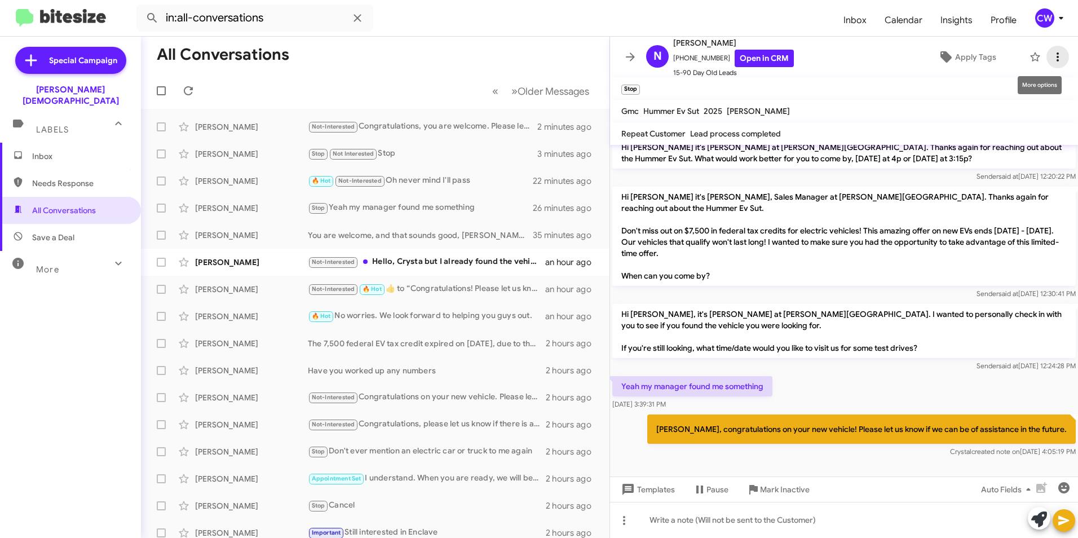
click at [1051, 58] on icon at bounding box center [1058, 57] width 14 height 14
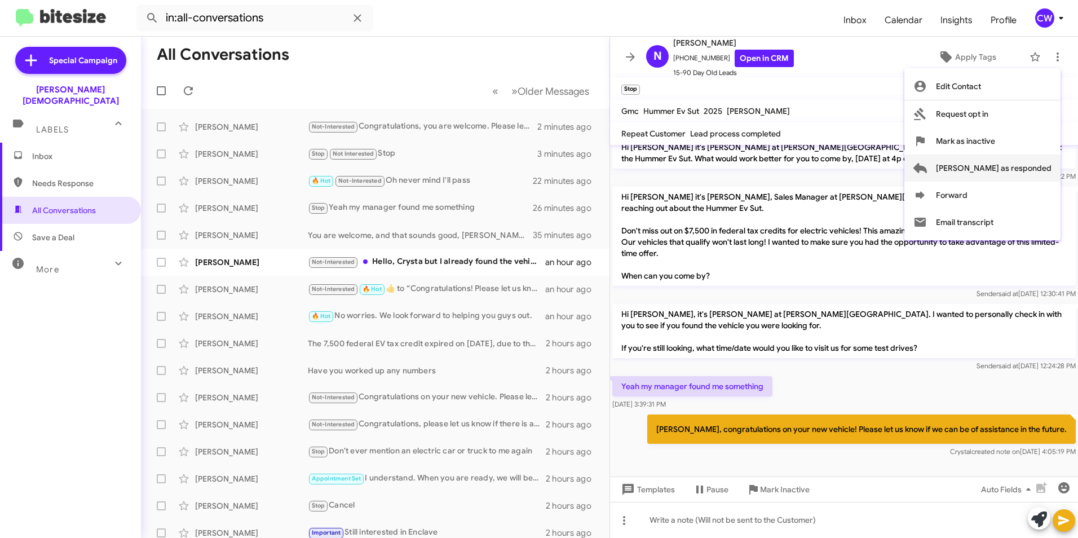
click at [1026, 171] on span "[PERSON_NAME] as responded" at bounding box center [994, 167] width 116 height 27
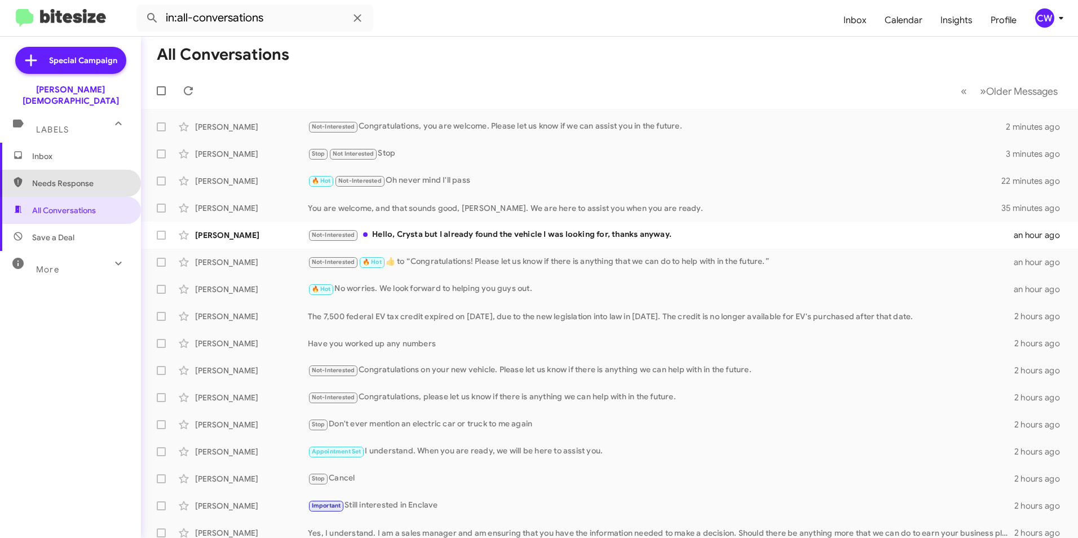
click at [85, 178] on span "Needs Response" at bounding box center [80, 183] width 96 height 11
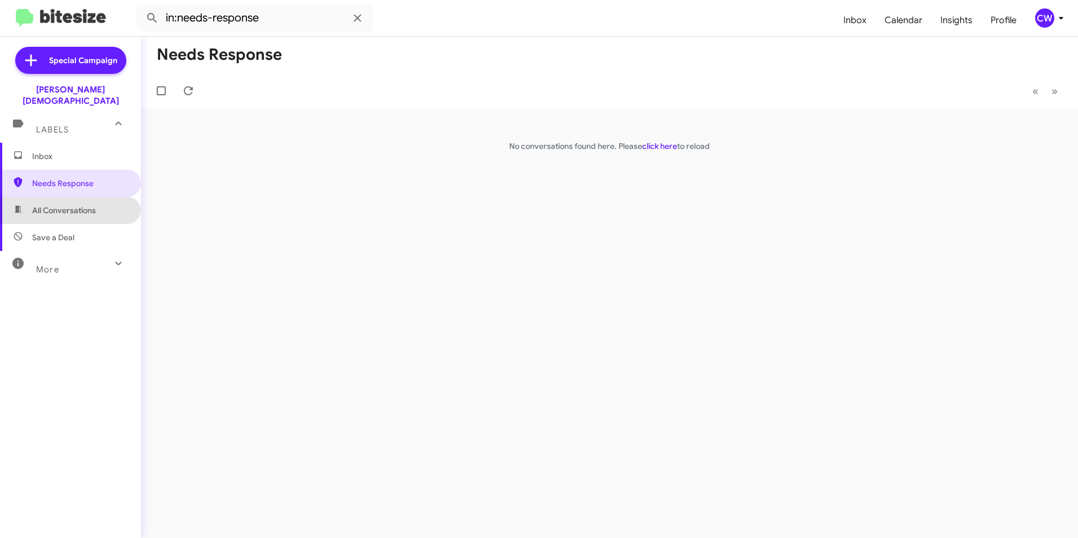
click at [84, 205] on span "All Conversations" at bounding box center [64, 210] width 64 height 11
type input "in:all-conversations"
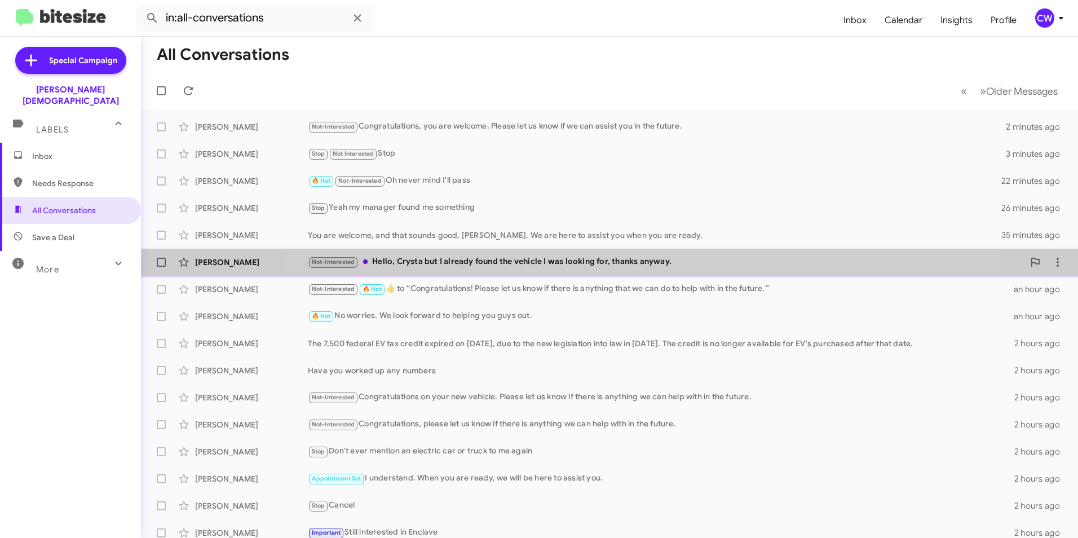
click at [622, 264] on div "Not-Interested Hello, Crysta but I already found the vehicle I was looking for,…" at bounding box center [666, 261] width 716 height 13
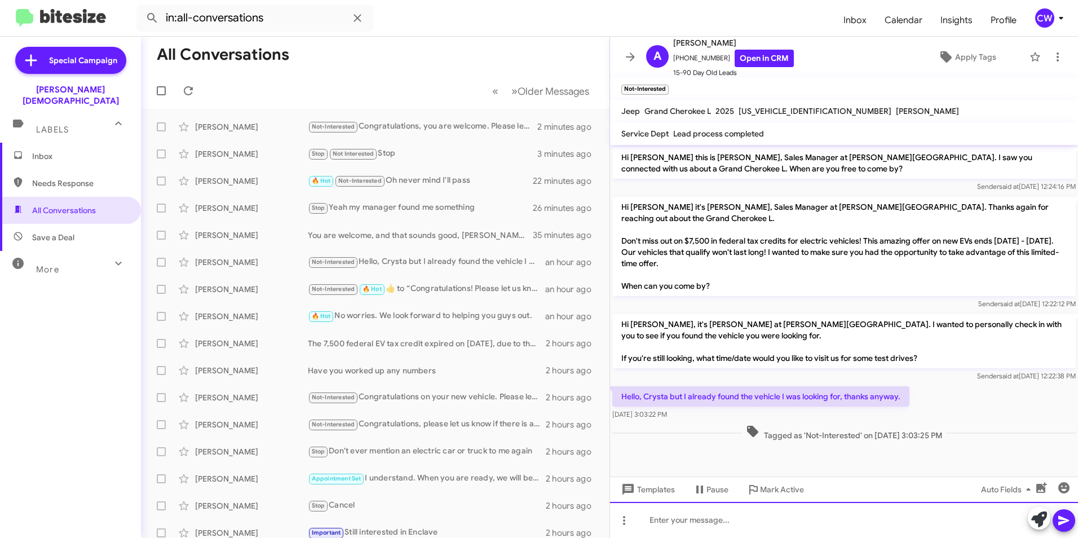
click at [671, 524] on div at bounding box center [844, 520] width 468 height 36
click at [650, 525] on div "[PERSON_NAME]," at bounding box center [844, 520] width 468 height 36
click at [745, 521] on div "Congratulations [PERSON_NAME]," at bounding box center [844, 520] width 468 height 36
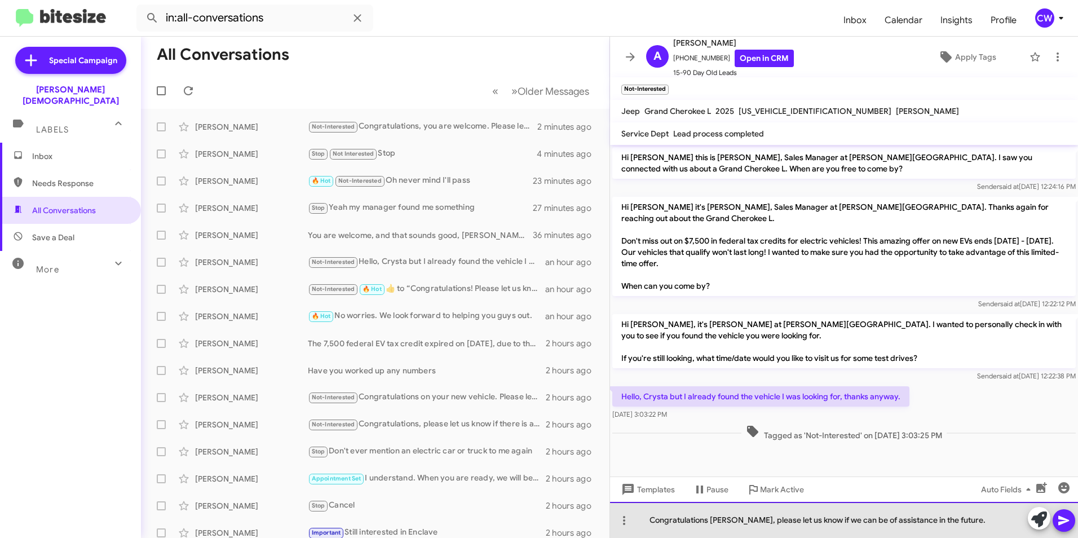
click at [965, 524] on div "Congratulations [PERSON_NAME], please let us know if we can be of assistance in…" at bounding box center [844, 520] width 468 height 36
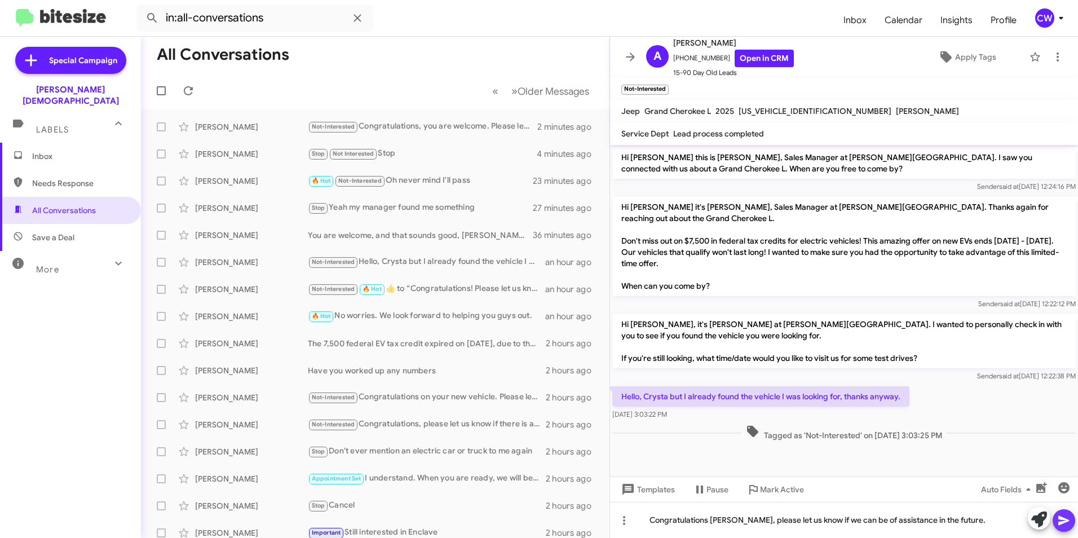
click at [1060, 523] on icon at bounding box center [1063, 521] width 11 height 10
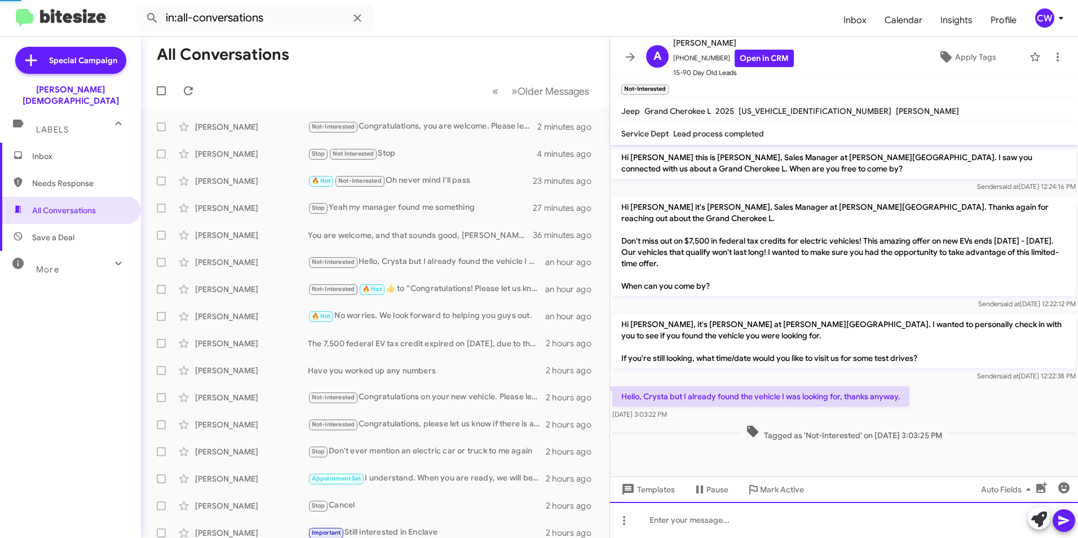
scroll to position [22, 0]
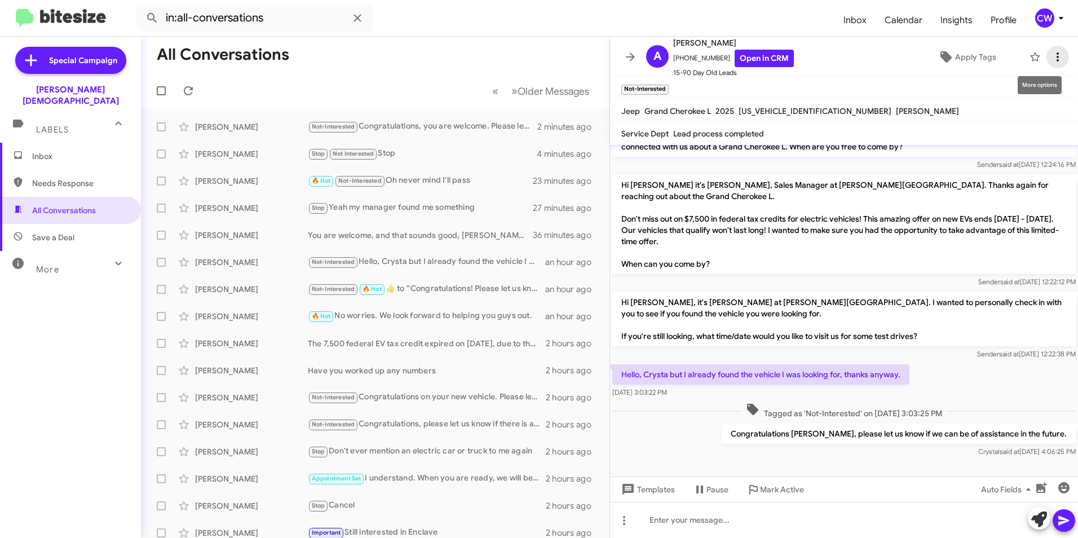
click at [1056, 56] on icon at bounding box center [1057, 56] width 2 height 9
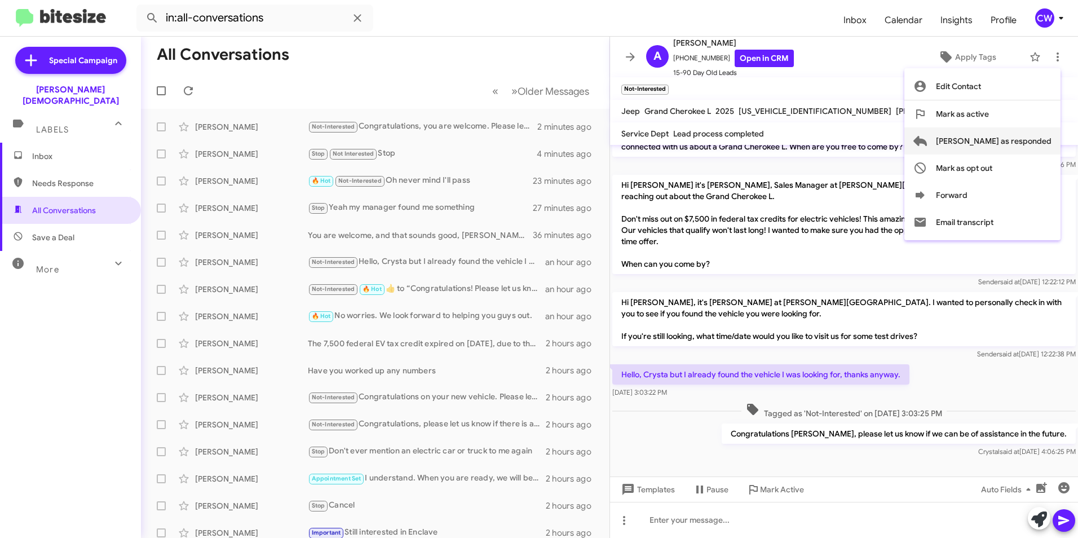
click at [1039, 143] on span "[PERSON_NAME] as responded" at bounding box center [994, 140] width 116 height 27
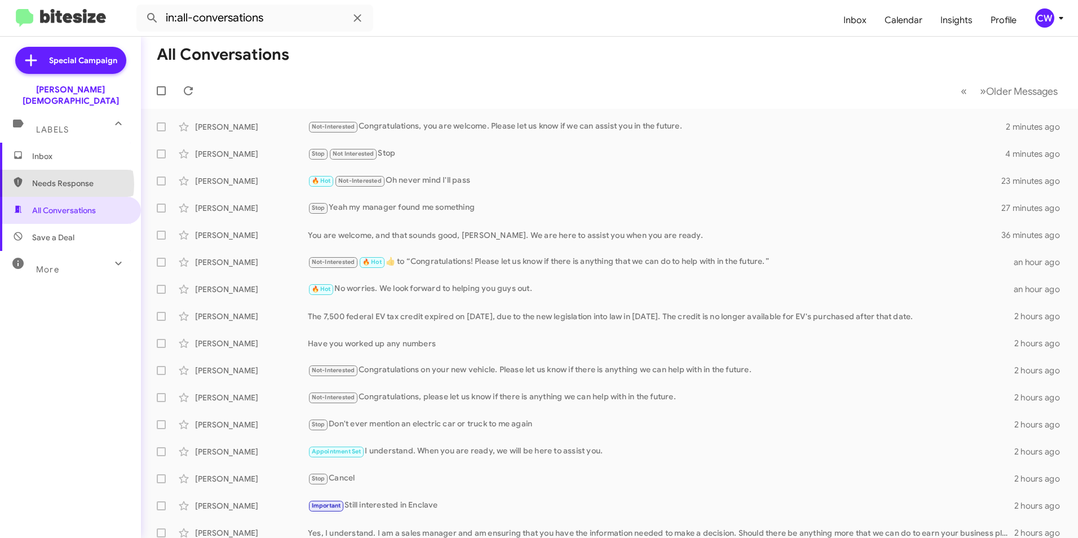
click at [65, 178] on span "Needs Response" at bounding box center [80, 183] width 96 height 11
type input "in:needs-response"
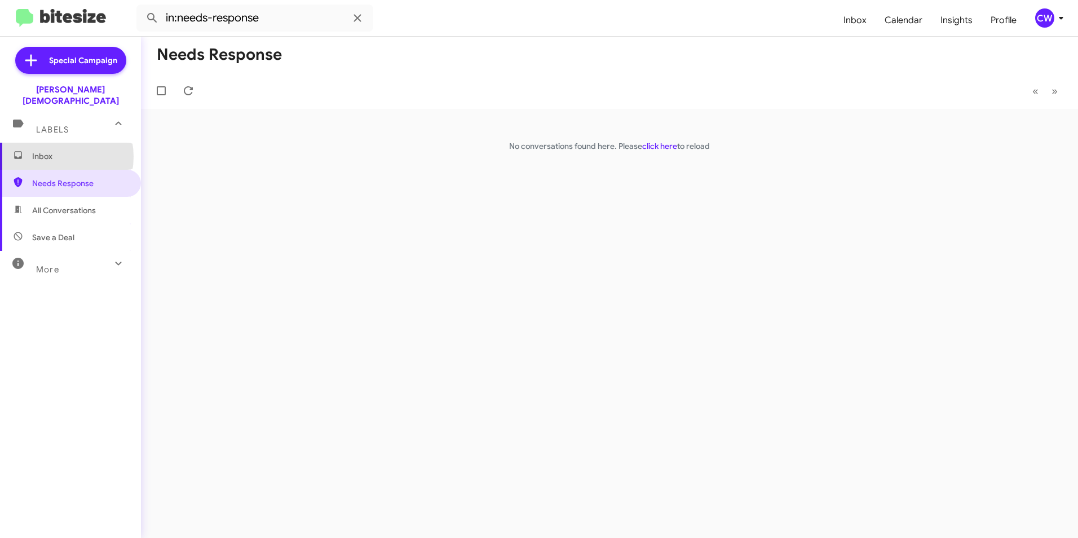
click at [51, 150] on span "Inbox" at bounding box center [80, 155] width 96 height 11
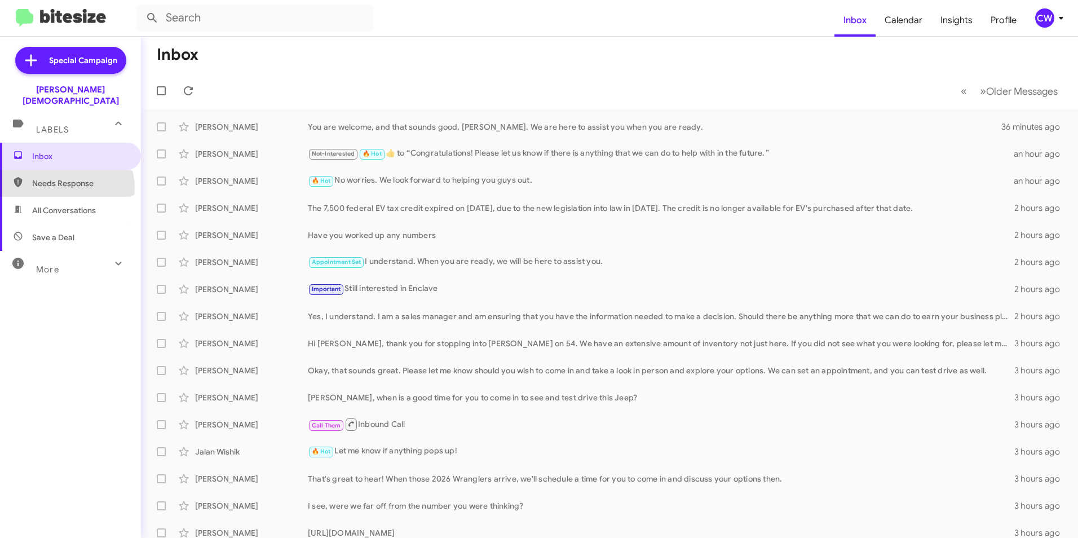
click at [63, 178] on span "Needs Response" at bounding box center [80, 183] width 96 height 11
type input "in:needs-response"
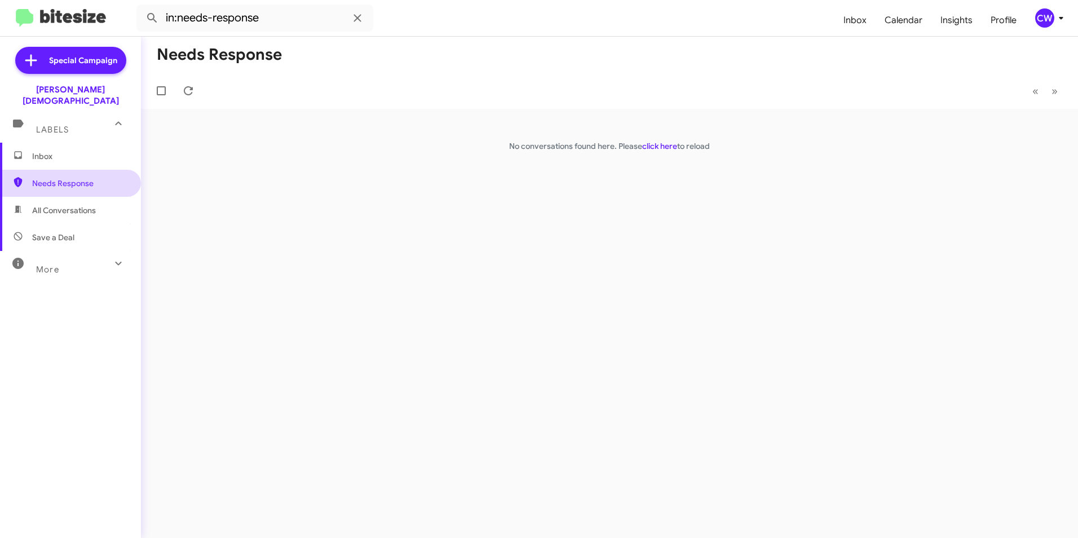
click at [46, 178] on span "Needs Response" at bounding box center [80, 183] width 96 height 11
click at [39, 150] on span "Inbox" at bounding box center [80, 155] width 96 height 11
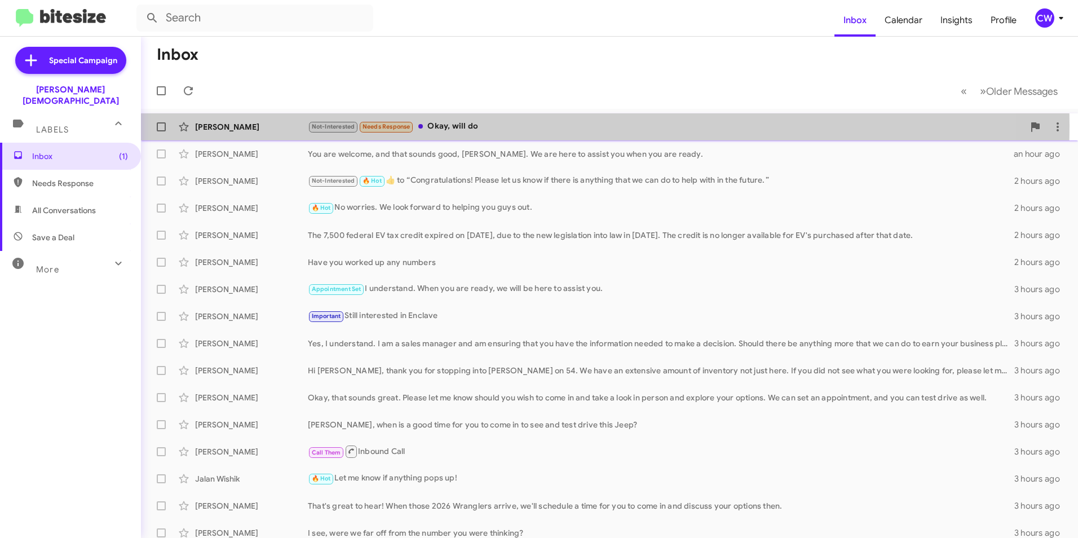
click at [470, 126] on div "Not-Interested Needs Response Okay, will do" at bounding box center [666, 126] width 716 height 13
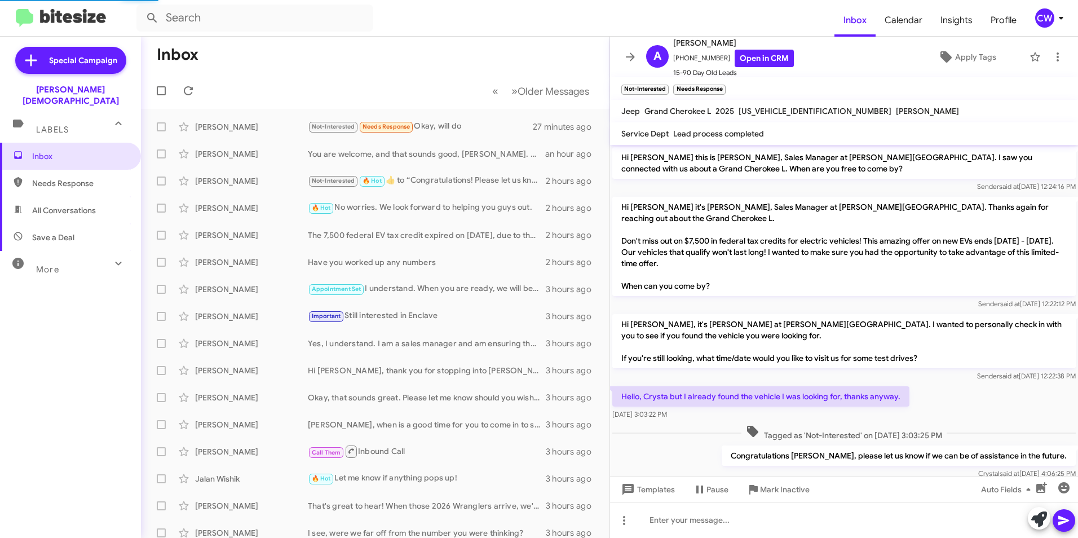
scroll to position [41, 0]
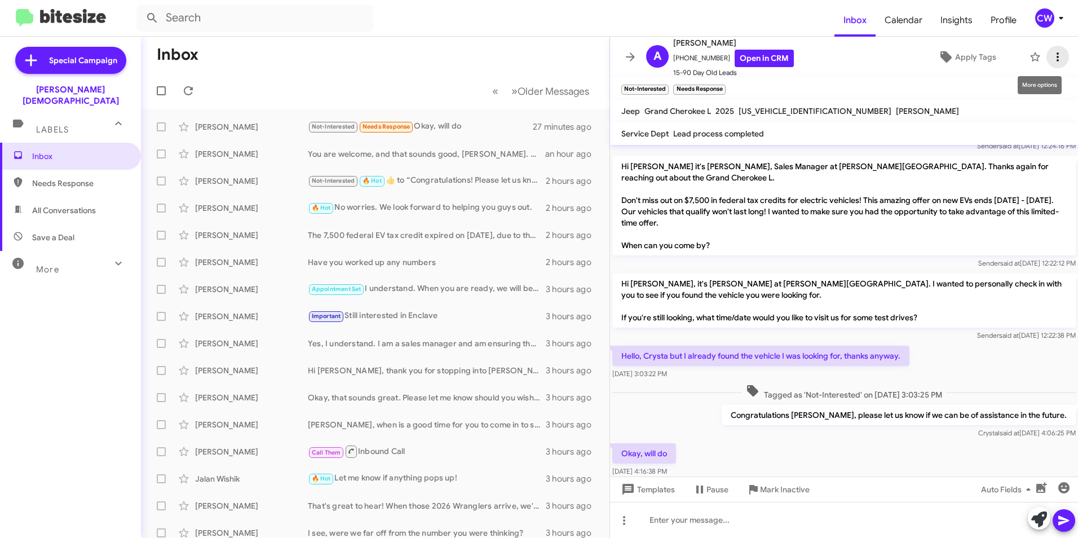
click at [1056, 57] on icon at bounding box center [1057, 56] width 2 height 9
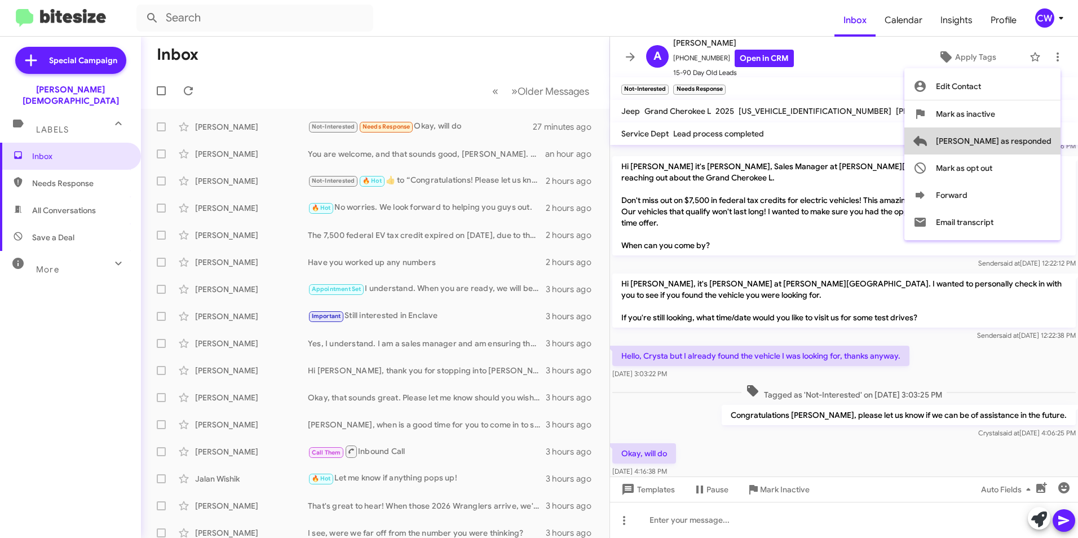
click at [1048, 148] on span "[PERSON_NAME] as responded" at bounding box center [994, 140] width 116 height 27
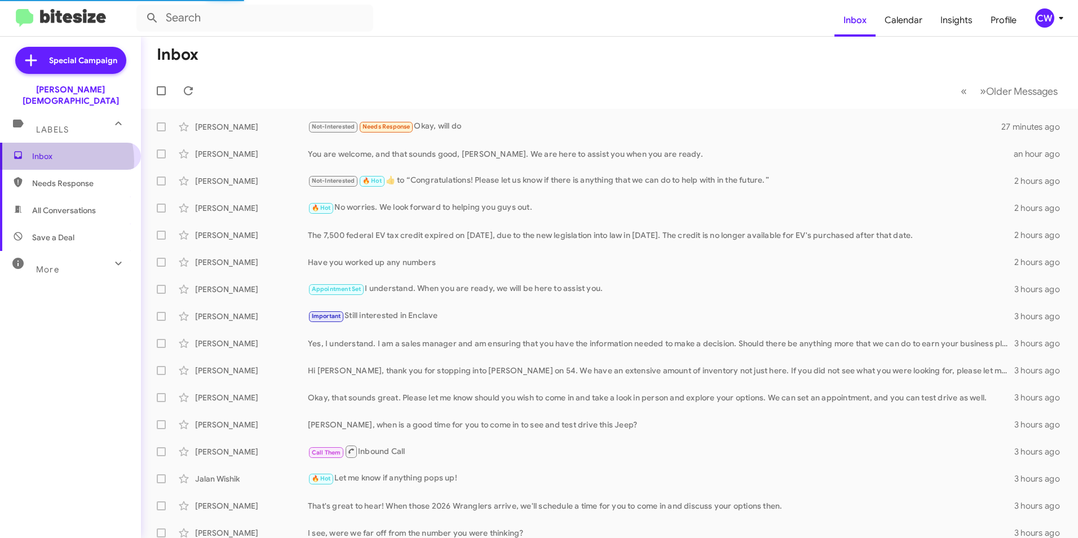
drag, startPoint x: 43, startPoint y: 150, endPoint x: 51, endPoint y: 147, distance: 8.6
click at [44, 150] on span "Inbox" at bounding box center [70, 156] width 141 height 27
